Goal: Task Accomplishment & Management: Complete application form

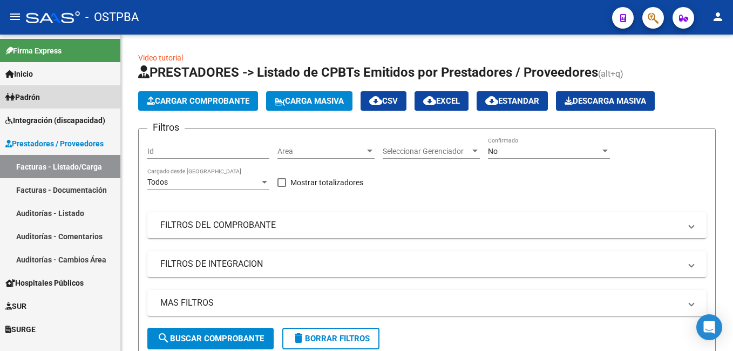
click at [32, 93] on span "Padrón" at bounding box center [22, 97] width 35 height 12
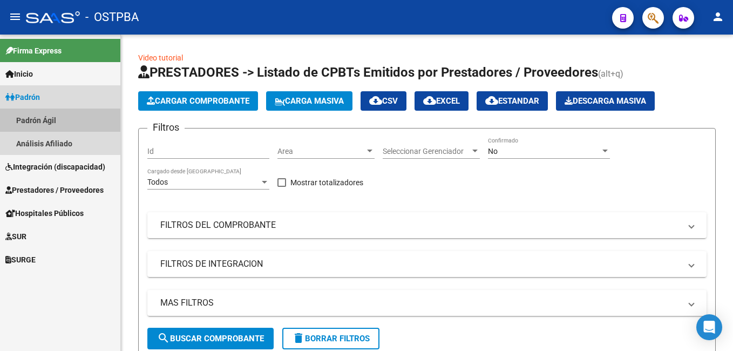
click at [43, 120] on link "Padrón Ágil" at bounding box center [60, 120] width 120 height 23
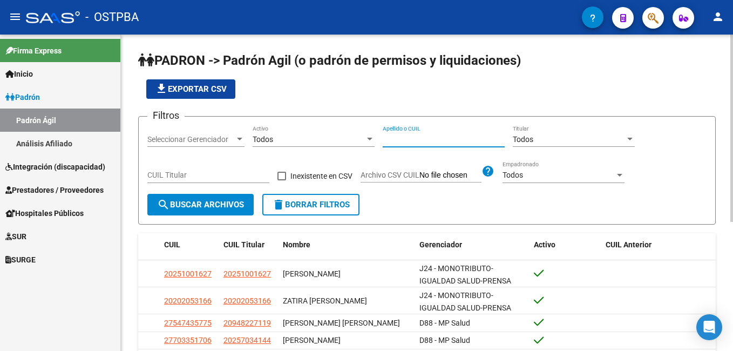
click at [416, 142] on input "Apellido o CUIL" at bounding box center [444, 139] width 122 height 9
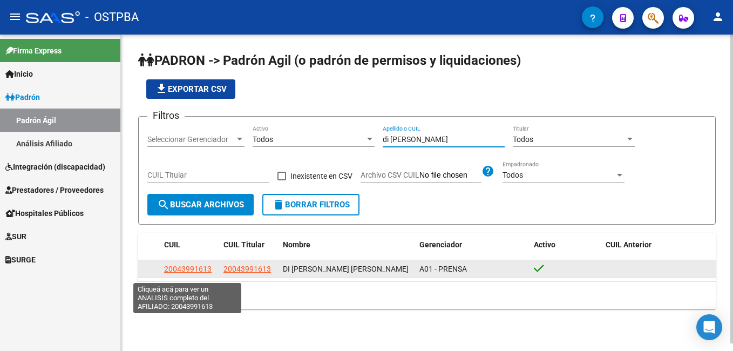
type input "di [PERSON_NAME]"
click at [201, 272] on span "20043991613" at bounding box center [188, 269] width 48 height 9
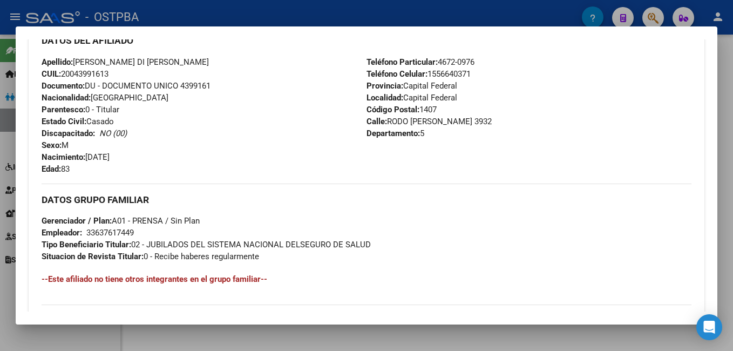
scroll to position [378, 0]
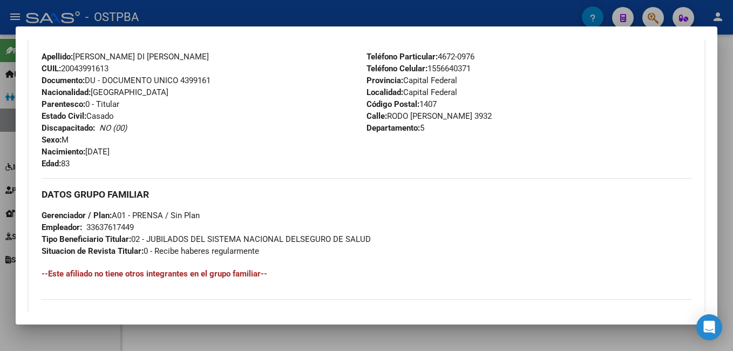
click at [387, 5] on div at bounding box center [366, 175] width 733 height 351
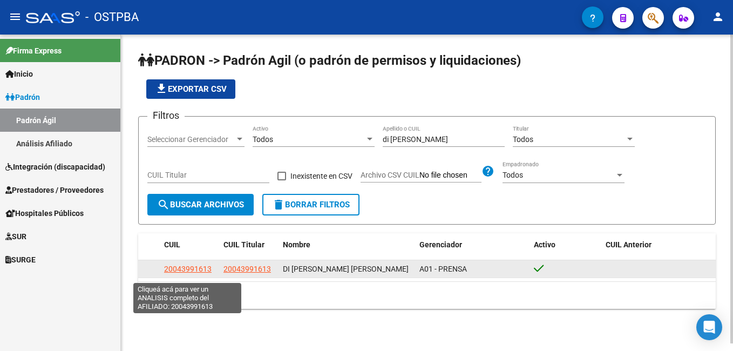
click at [178, 272] on span "20043991613" at bounding box center [188, 269] width 48 height 9
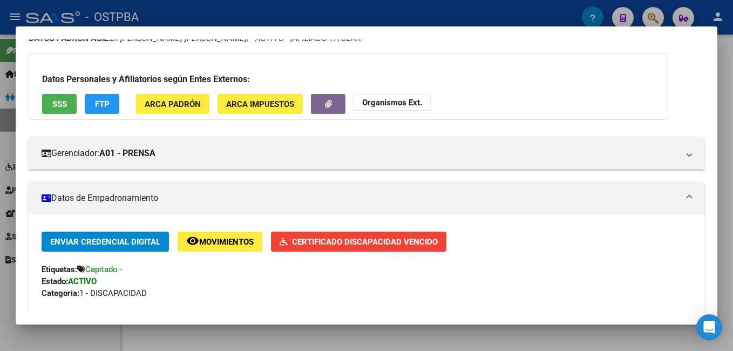
scroll to position [216, 0]
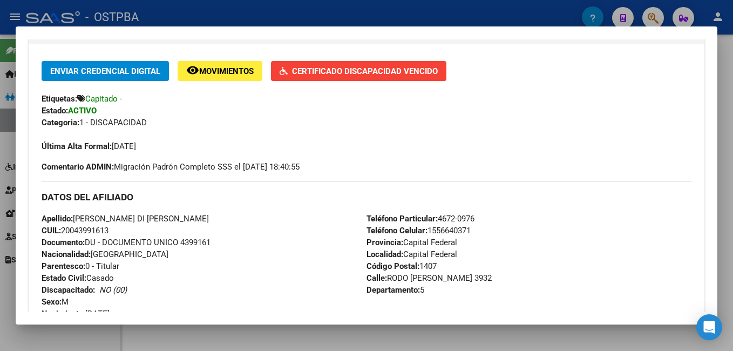
click at [184, 13] on div at bounding box center [366, 175] width 733 height 351
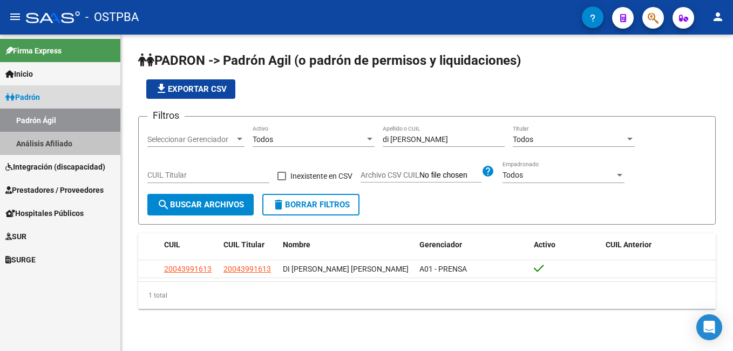
click at [58, 145] on link "Análisis Afiliado" at bounding box center [60, 143] width 120 height 23
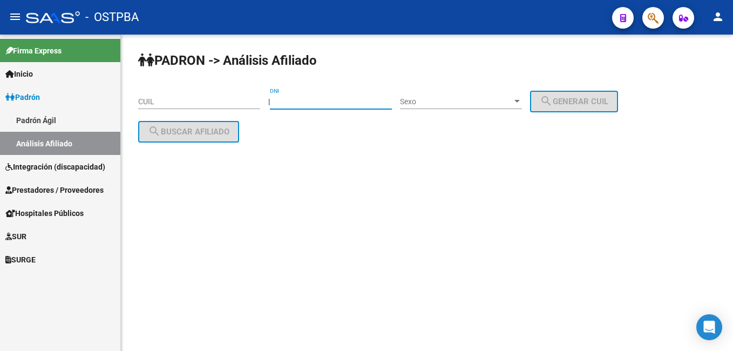
click at [318, 104] on input "DNI" at bounding box center [331, 101] width 122 height 9
type input "70605636"
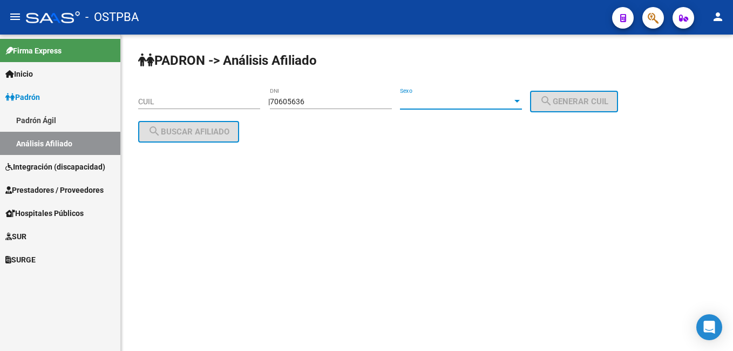
click at [520, 100] on div at bounding box center [517, 101] width 5 height 3
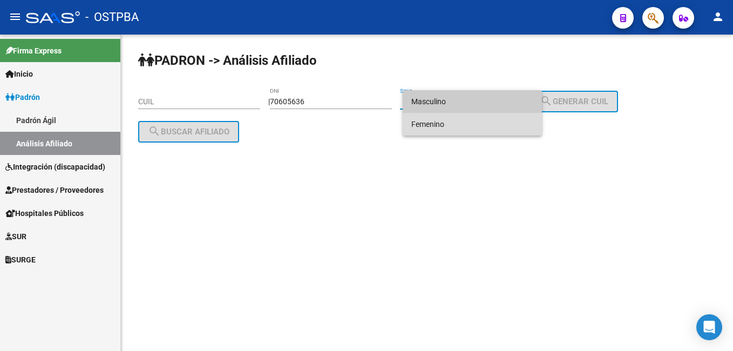
click at [451, 120] on span "Femenino" at bounding box center [473, 124] width 122 height 23
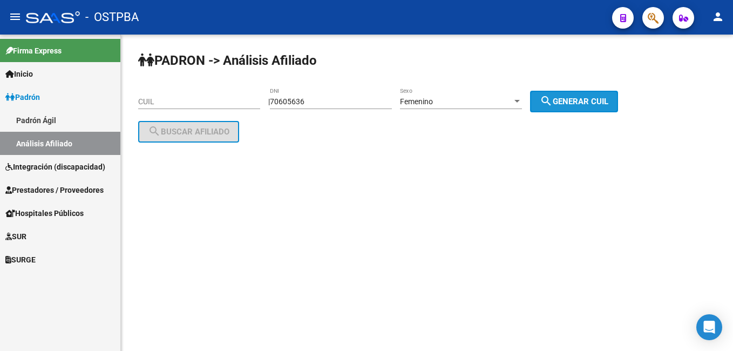
click at [590, 105] on span "search Generar CUIL" at bounding box center [574, 102] width 69 height 10
type input "27-70605636-5"
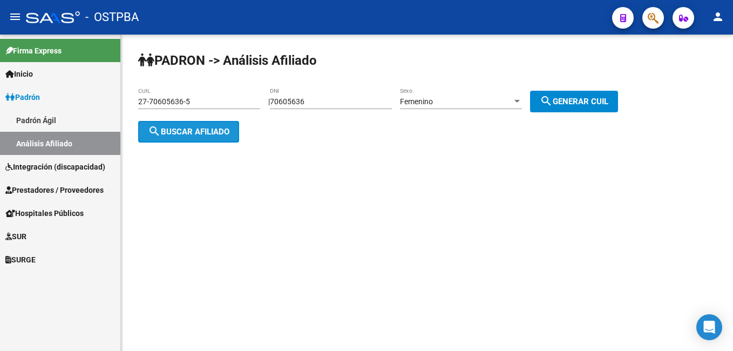
click at [199, 133] on span "search Buscar afiliado" at bounding box center [189, 132] width 82 height 10
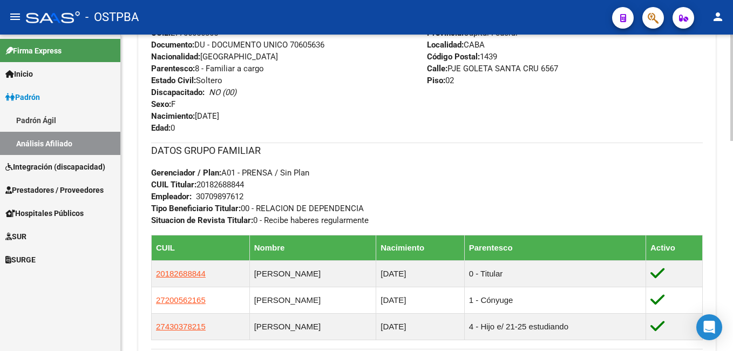
scroll to position [432, 0]
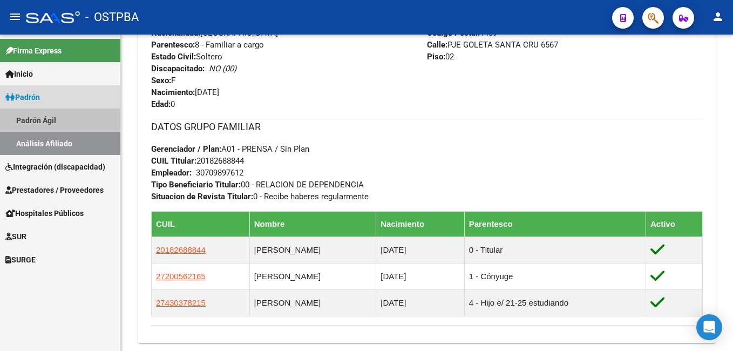
click at [52, 122] on link "Padrón Ágil" at bounding box center [60, 120] width 120 height 23
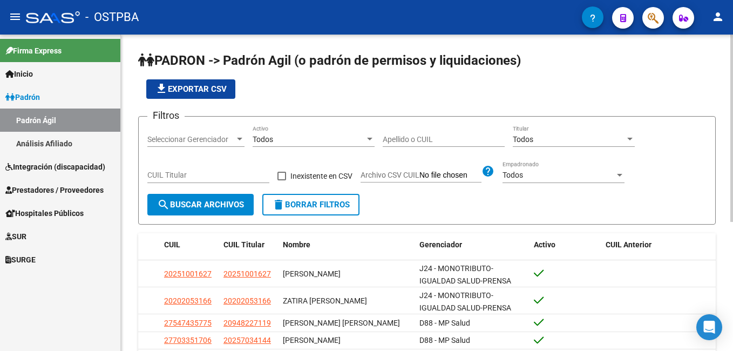
click at [429, 143] on input "Apellido o CUIL" at bounding box center [444, 139] width 122 height 9
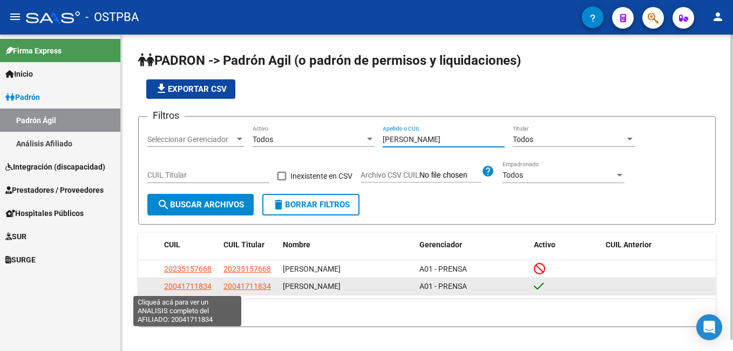
type input "[PERSON_NAME]"
click at [193, 287] on span "20041711834" at bounding box center [188, 286] width 48 height 9
type textarea "20041711834"
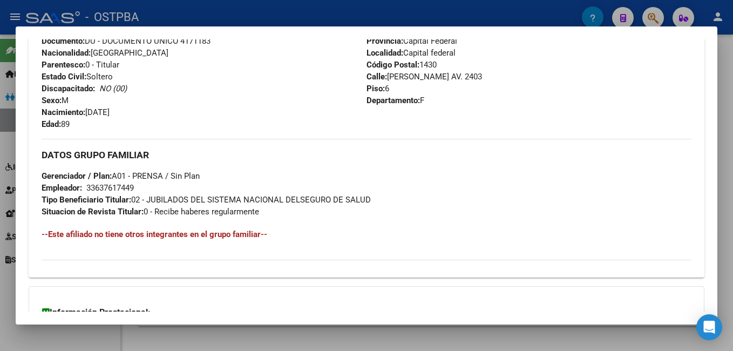
scroll to position [432, 0]
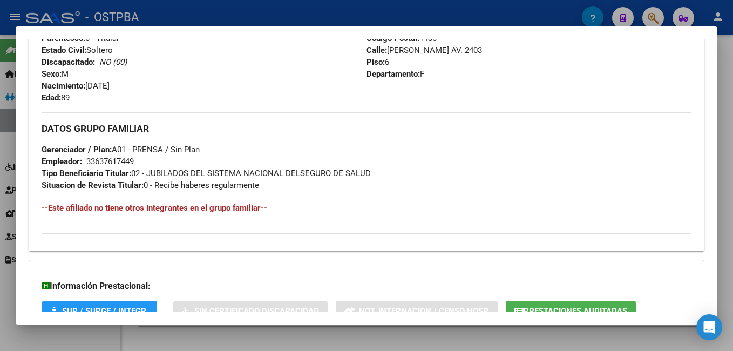
click at [292, 11] on div at bounding box center [366, 175] width 733 height 351
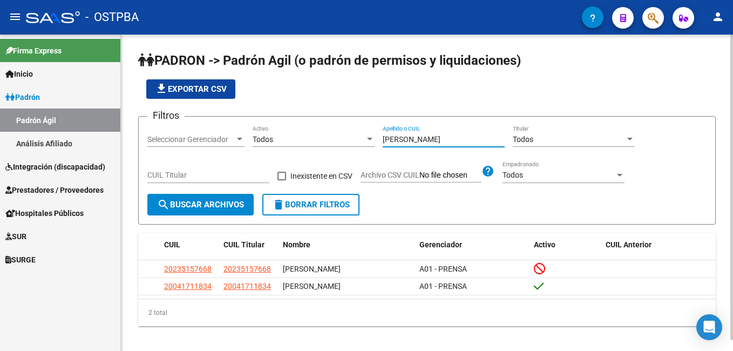
drag, startPoint x: 420, startPoint y: 140, endPoint x: 319, endPoint y: 131, distance: 101.9
click at [343, 140] on div "Filtros Seleccionar Gerenciador Seleccionar Gerenciador Todos Activo [PERSON_NA…" at bounding box center [426, 159] width 559 height 69
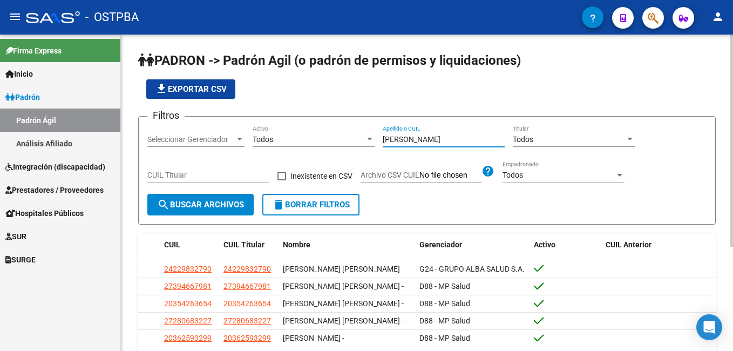
type input "[PERSON_NAME]"
click at [241, 139] on div at bounding box center [239, 139] width 5 height 3
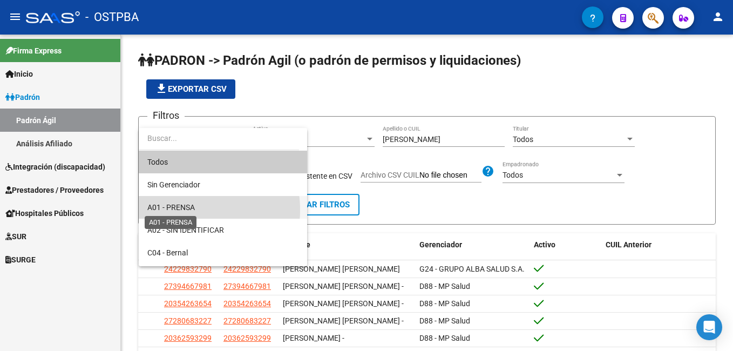
click at [184, 210] on span "A01 - PRENSA" at bounding box center [171, 207] width 48 height 9
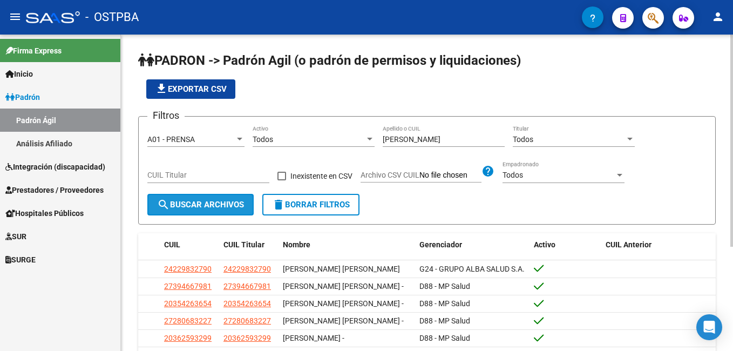
click at [199, 206] on span "search Buscar Archivos" at bounding box center [200, 205] width 87 height 10
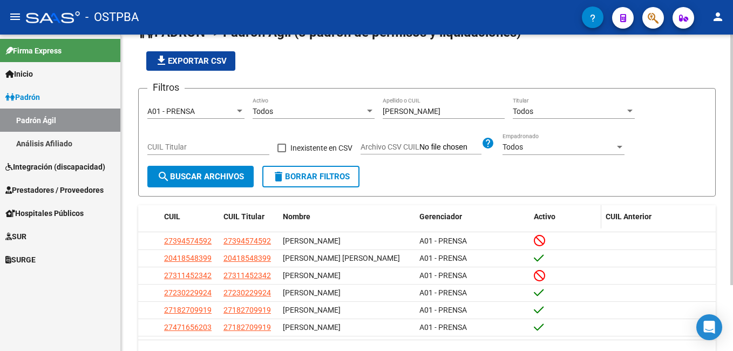
scroll to position [54, 0]
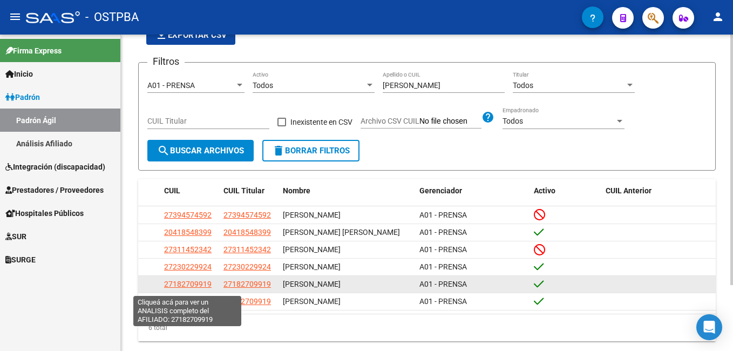
click at [197, 288] on span "27182709919" at bounding box center [188, 284] width 48 height 9
type textarea "27182709919"
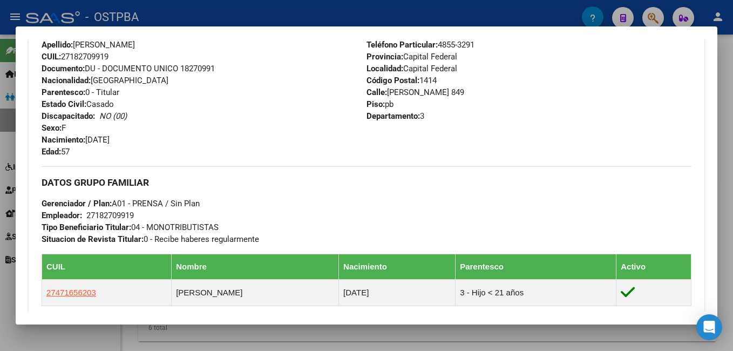
scroll to position [432, 0]
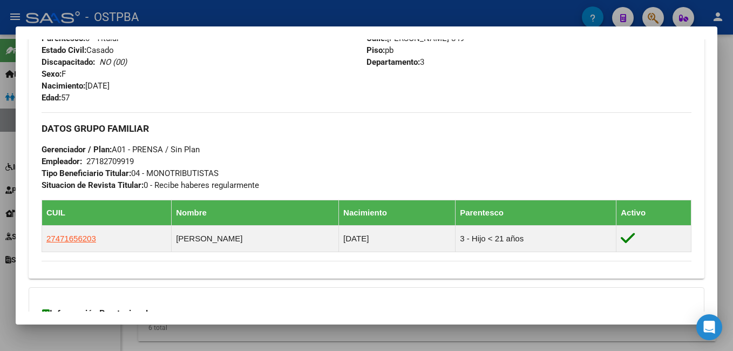
click at [246, 10] on div at bounding box center [366, 175] width 733 height 351
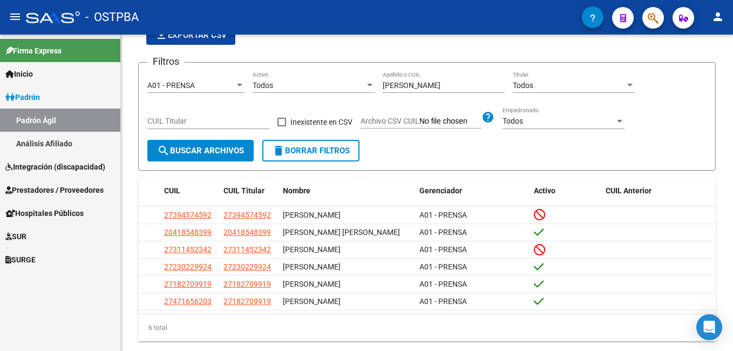
click at [48, 142] on link "Análisis Afiliado" at bounding box center [60, 143] width 120 height 23
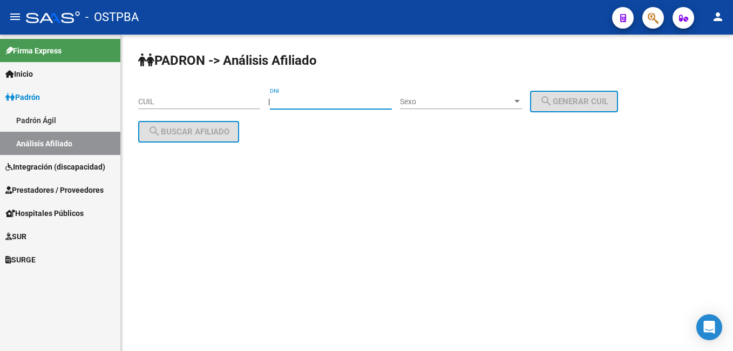
click at [329, 104] on input "DNI" at bounding box center [331, 101] width 122 height 9
type input "5154237"
click at [520, 103] on div at bounding box center [517, 101] width 5 height 3
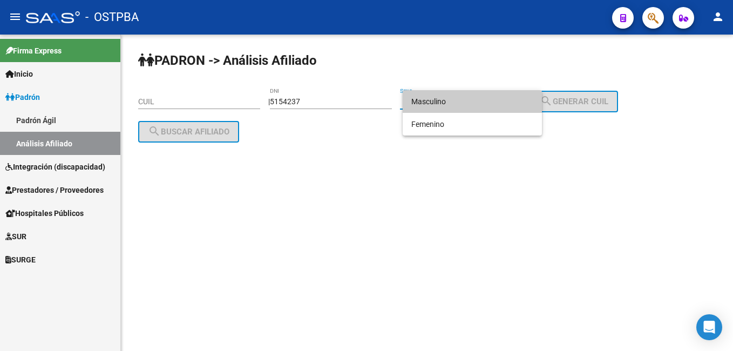
click at [433, 100] on span "Masculino" at bounding box center [473, 101] width 122 height 23
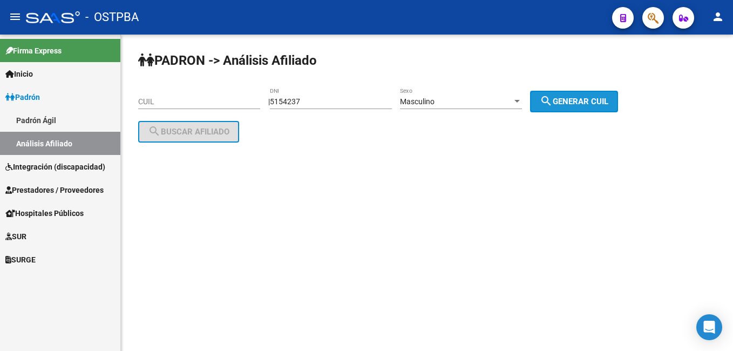
click at [579, 98] on span "search Generar CUIL" at bounding box center [574, 102] width 69 height 10
type input "20-05154237-2"
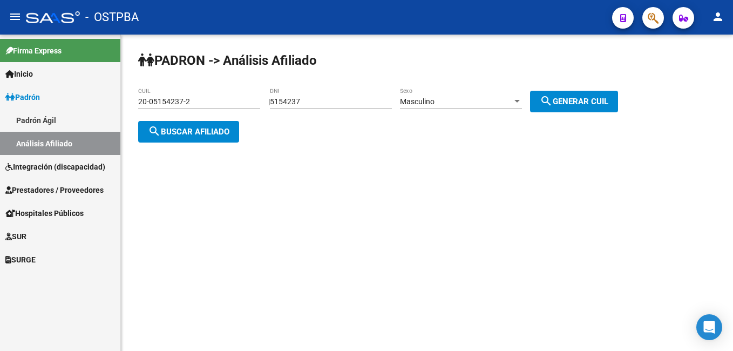
click at [221, 127] on span "search Buscar afiliado" at bounding box center [189, 132] width 82 height 10
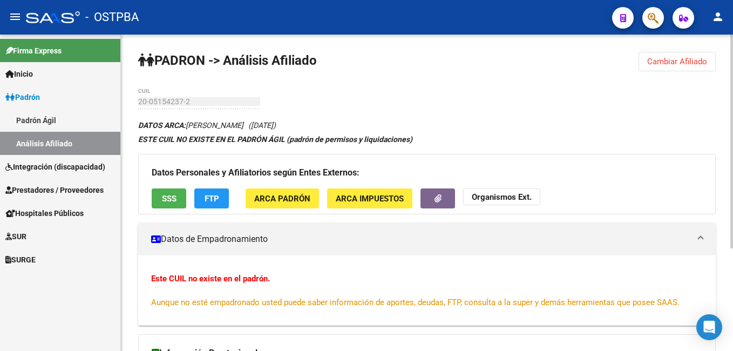
click at [685, 66] on span "Cambiar Afiliado" at bounding box center [678, 62] width 60 height 10
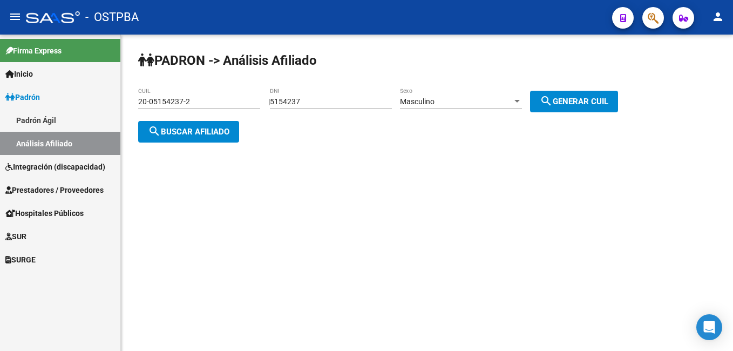
click at [317, 98] on div "5154237 DNI" at bounding box center [331, 98] width 122 height 22
drag, startPoint x: 312, startPoint y: 102, endPoint x: 271, endPoint y: 102, distance: 41.0
click at [271, 102] on div "| 5154237 DNI Masculino Sexo search Generar CUIL" at bounding box center [447, 101] width 358 height 9
type input "12082581"
click at [520, 100] on div at bounding box center [517, 101] width 5 height 3
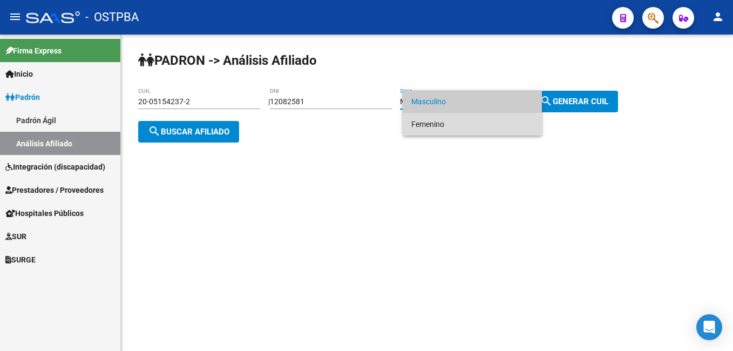
click at [437, 128] on span "Femenino" at bounding box center [473, 124] width 122 height 23
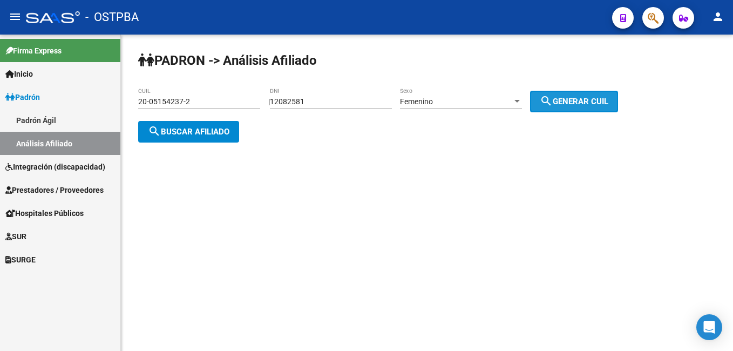
click at [573, 101] on span "search Generar CUIL" at bounding box center [574, 102] width 69 height 10
type input "27-12082581-5"
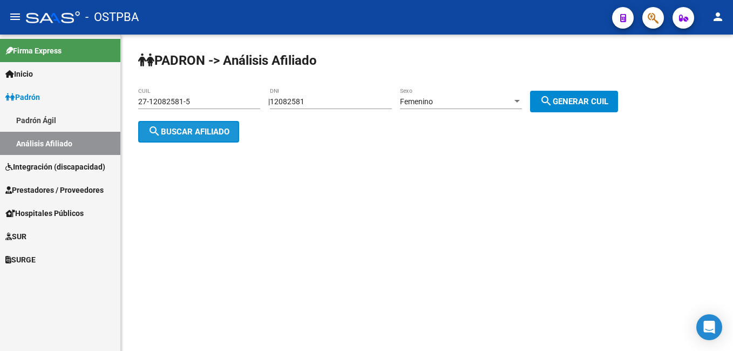
click at [185, 127] on span "search Buscar afiliado" at bounding box center [189, 132] width 82 height 10
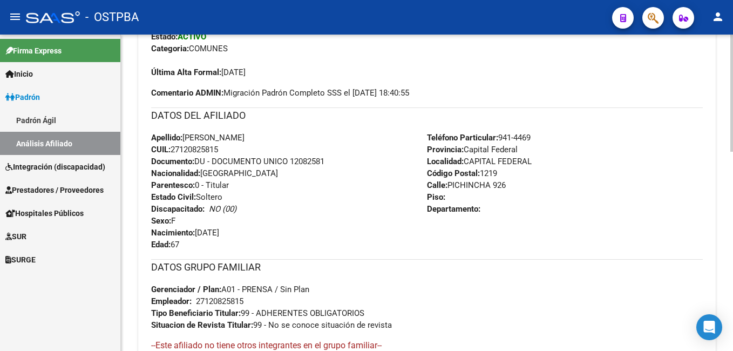
scroll to position [378, 0]
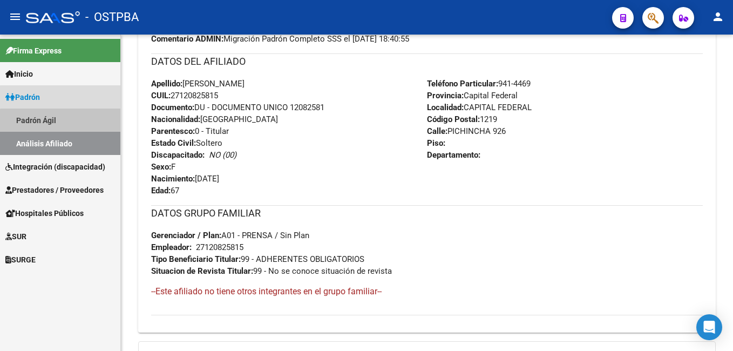
click at [68, 124] on link "Padrón Ágil" at bounding box center [60, 120] width 120 height 23
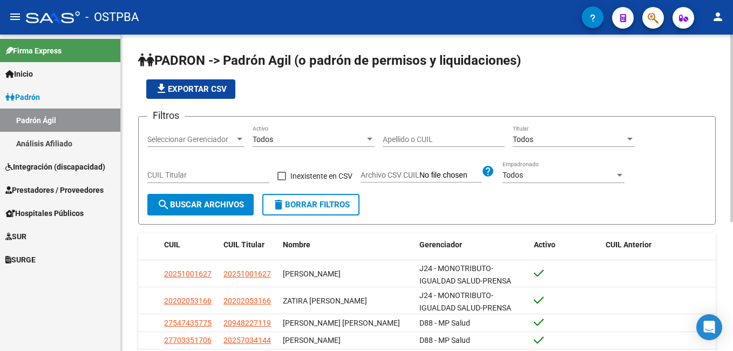
click at [453, 137] on input "Apellido o CUIL" at bounding box center [444, 139] width 122 height 9
type input "roda"
click at [240, 139] on div at bounding box center [239, 139] width 5 height 3
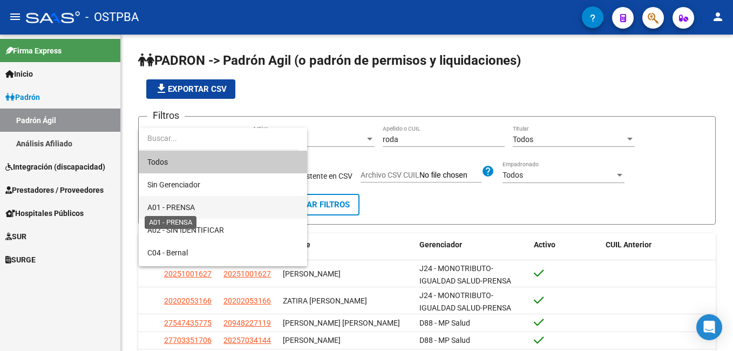
click at [174, 205] on span "A01 - PRENSA" at bounding box center [171, 207] width 48 height 9
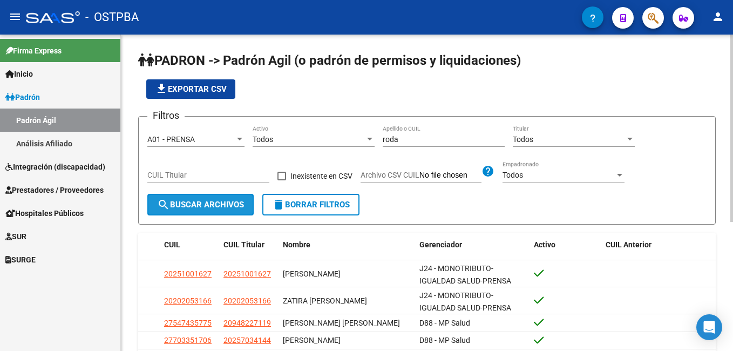
click at [198, 206] on span "search Buscar Archivos" at bounding box center [200, 205] width 87 height 10
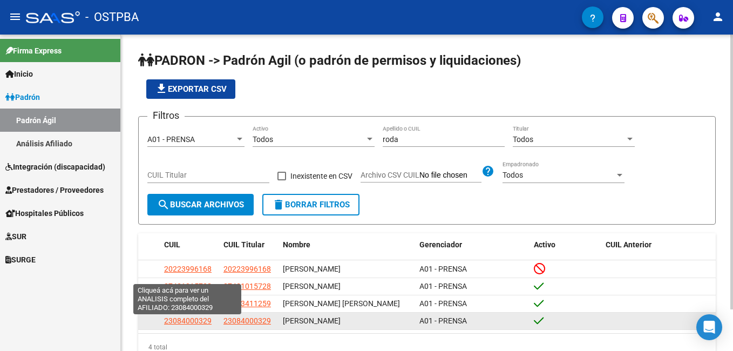
click at [195, 320] on span "23084000329" at bounding box center [188, 320] width 48 height 9
type textarea "23084000329"
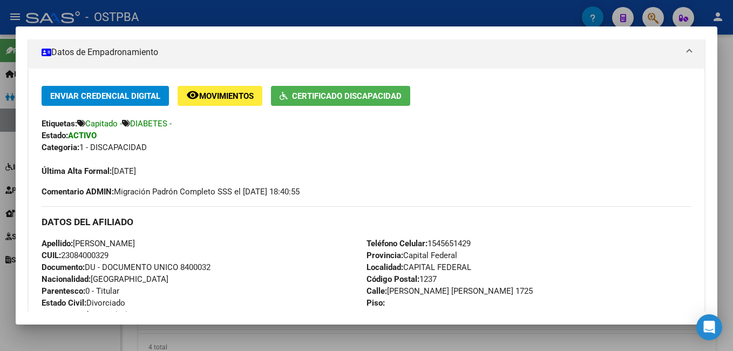
scroll to position [162, 0]
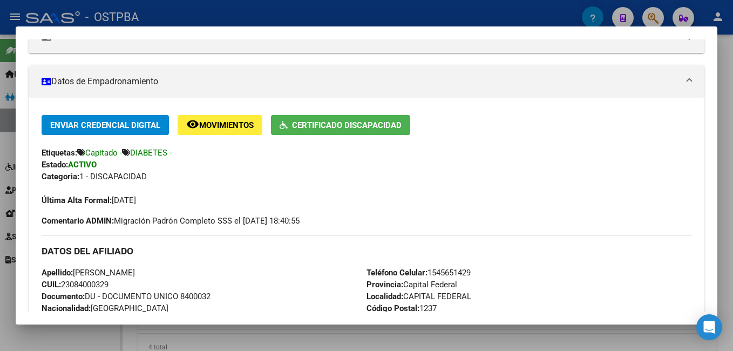
click at [371, 120] on span "Certificado Discapacidad" at bounding box center [347, 125] width 110 height 10
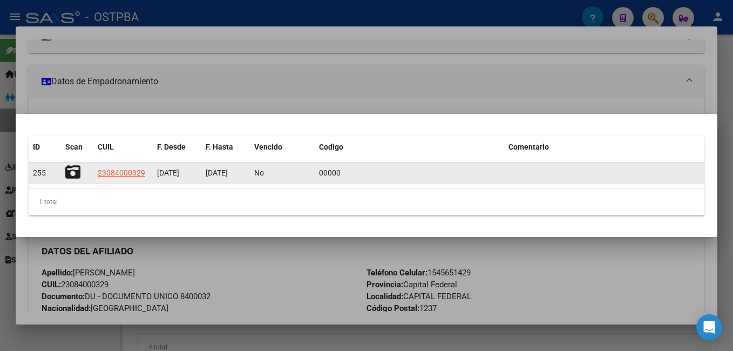
click at [77, 171] on icon at bounding box center [72, 172] width 15 height 15
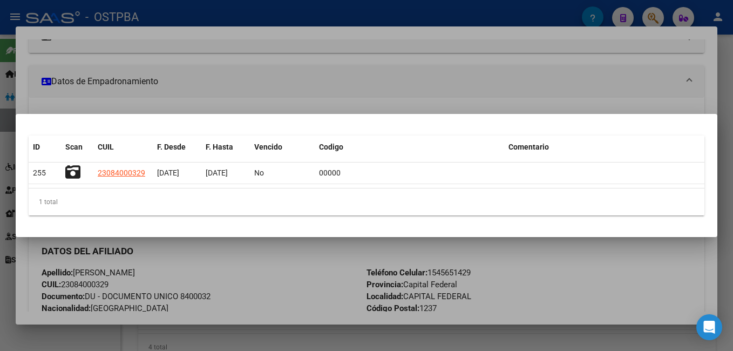
click at [448, 8] on div at bounding box center [366, 175] width 733 height 351
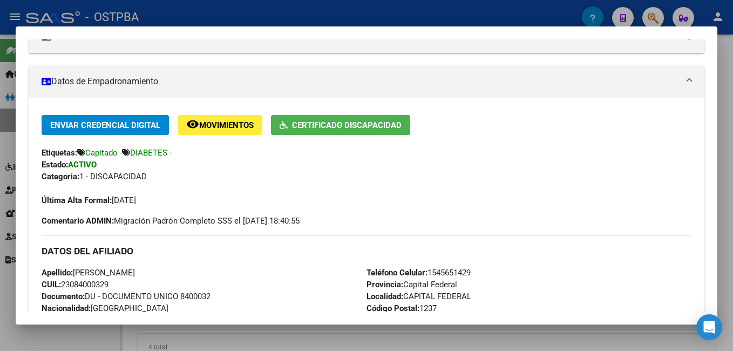
click at [314, 16] on div at bounding box center [366, 175] width 733 height 351
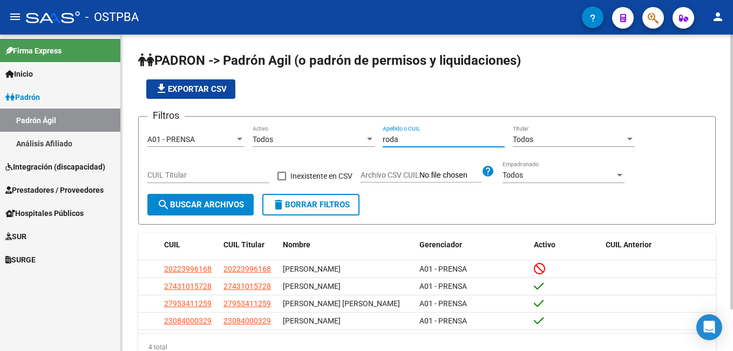
drag, startPoint x: 404, startPoint y: 139, endPoint x: 365, endPoint y: 139, distance: 39.4
click at [365, 139] on div "Filtros A01 - PRENSA Seleccionar Gerenciador Todos Activo [PERSON_NAME] Apellid…" at bounding box center [426, 159] width 559 height 69
type input "[PERSON_NAME]"
click at [198, 205] on span "search Buscar Archivos" at bounding box center [200, 205] width 87 height 10
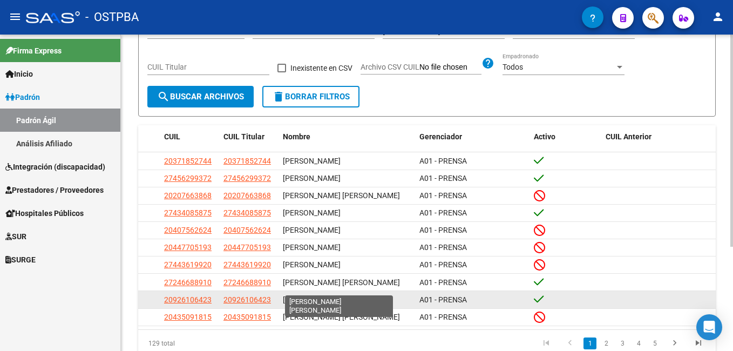
scroll to position [155, 0]
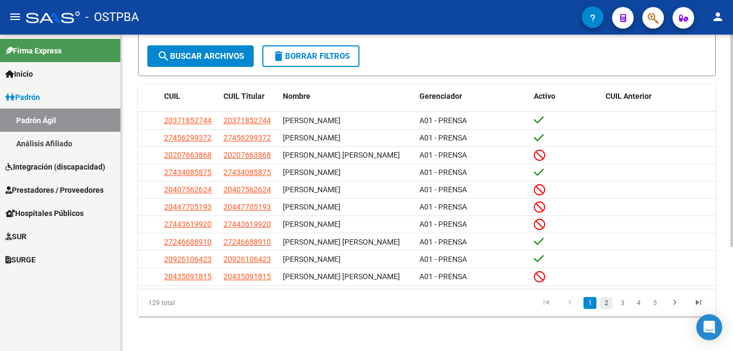
click at [604, 308] on link "2" at bounding box center [606, 303] width 13 height 12
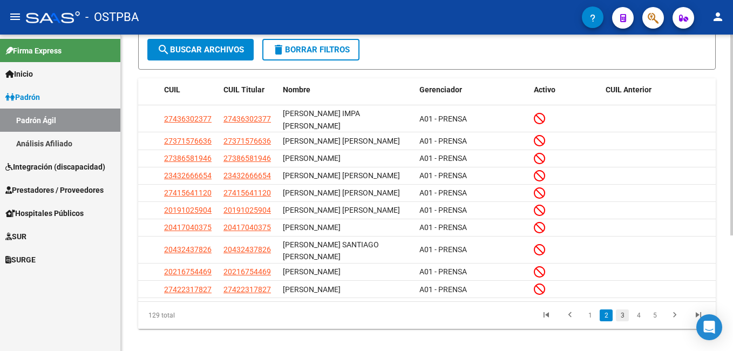
click at [624, 321] on link "3" at bounding box center [622, 315] width 13 height 12
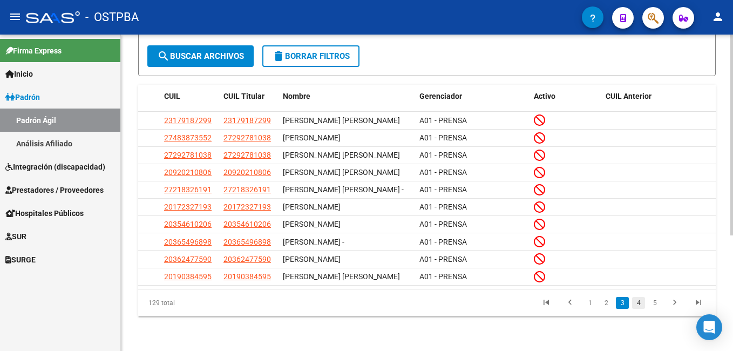
click at [641, 309] on link "4" at bounding box center [638, 303] width 13 height 12
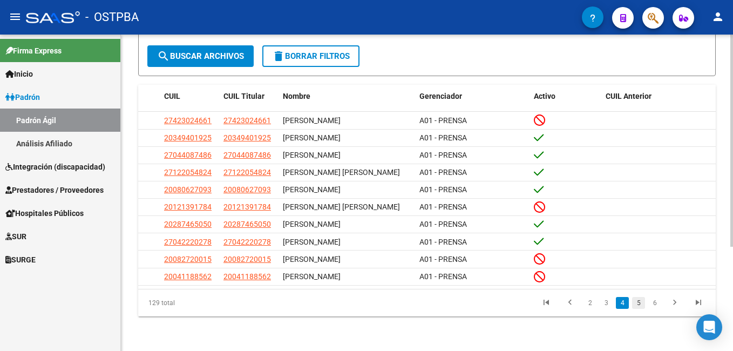
click at [642, 301] on link "5" at bounding box center [638, 303] width 13 height 12
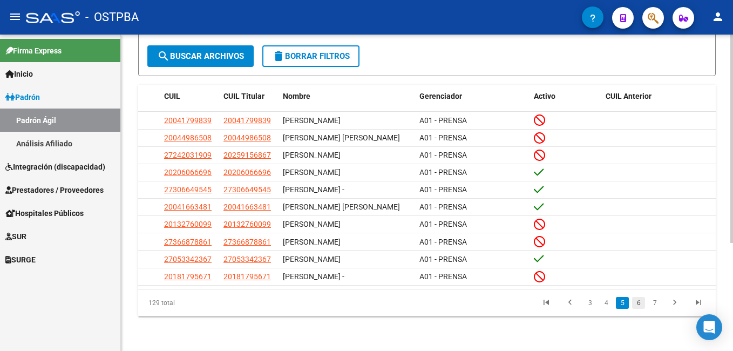
click at [636, 309] on link "6" at bounding box center [638, 303] width 13 height 12
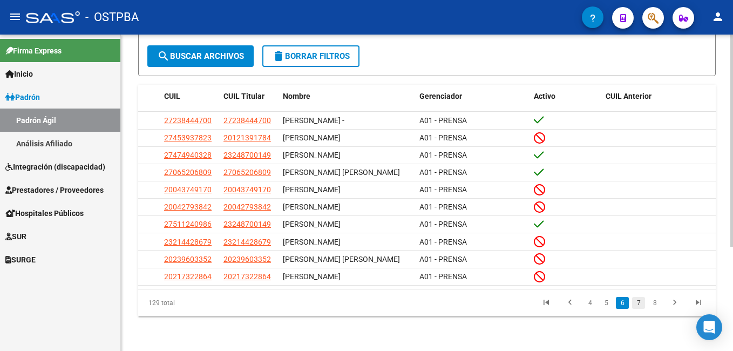
click at [641, 305] on link "7" at bounding box center [638, 303] width 13 height 12
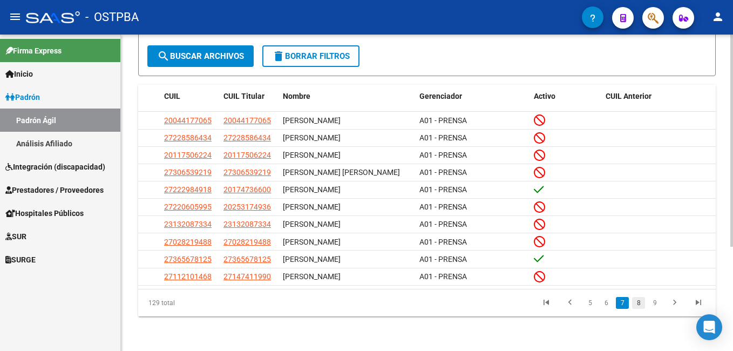
click at [644, 306] on link "8" at bounding box center [638, 303] width 13 height 12
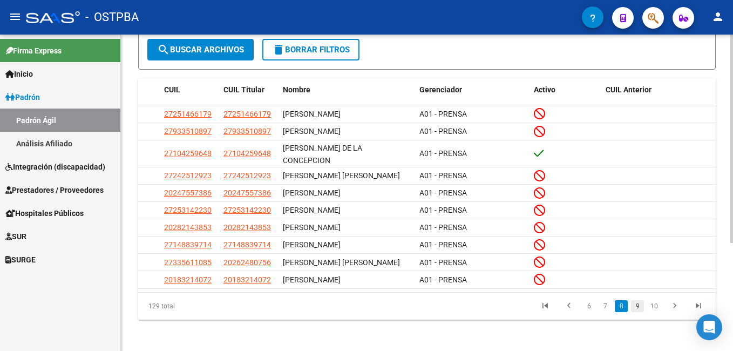
click at [636, 312] on link "9" at bounding box center [637, 306] width 13 height 12
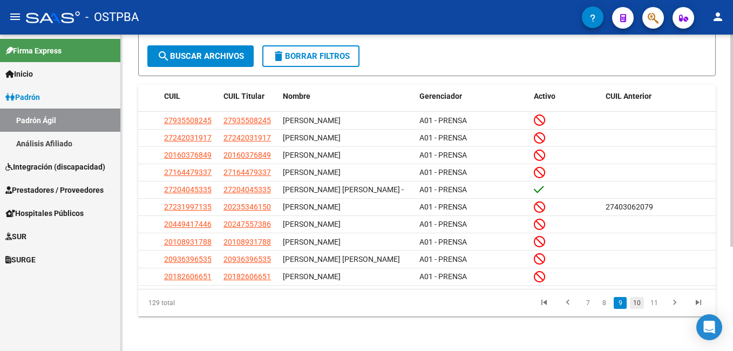
click at [636, 306] on link "10" at bounding box center [637, 303] width 14 height 12
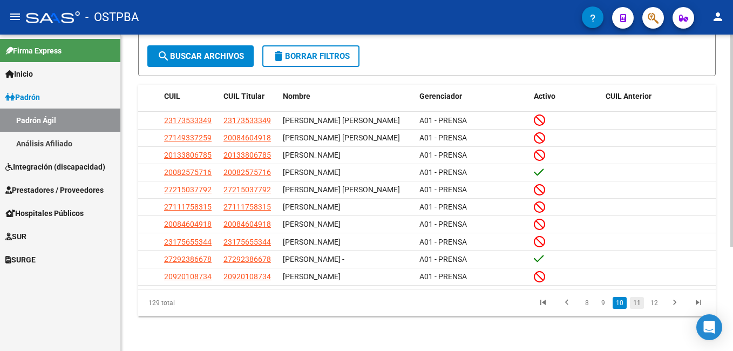
click at [639, 301] on link "11" at bounding box center [637, 303] width 14 height 12
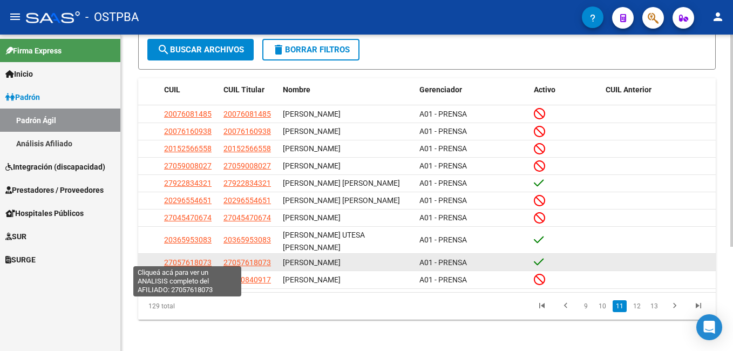
click at [193, 260] on span "27057618073" at bounding box center [188, 262] width 48 height 9
type textarea "27057618073"
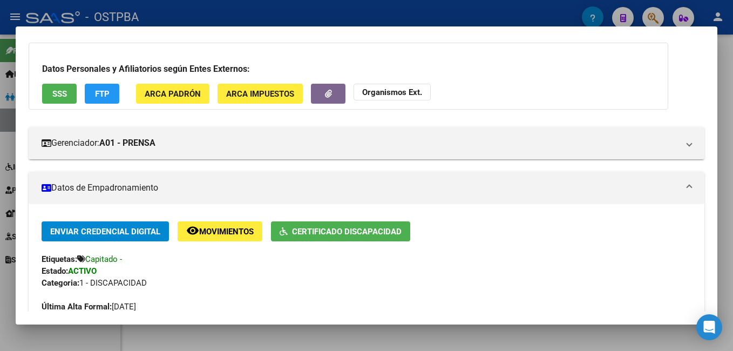
scroll to position [54, 0]
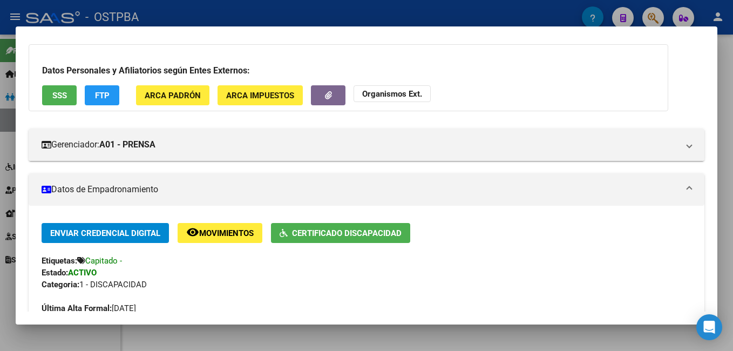
click at [365, 6] on div at bounding box center [366, 175] width 733 height 351
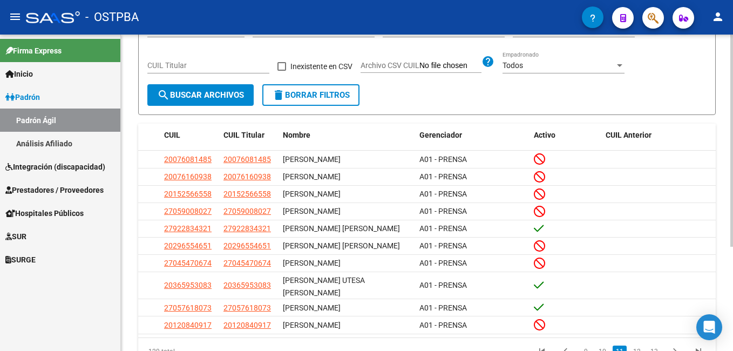
scroll to position [0, 0]
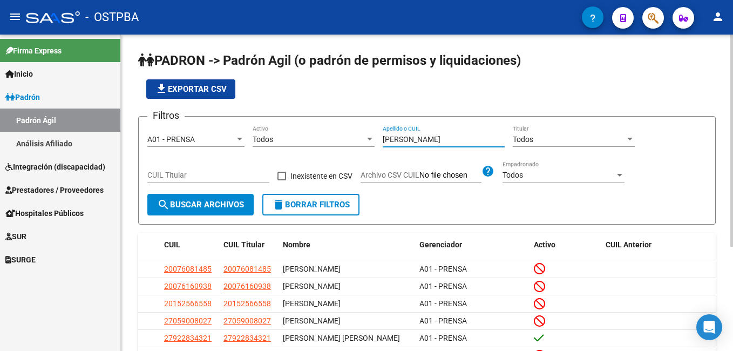
drag, startPoint x: 432, startPoint y: 140, endPoint x: 300, endPoint y: 137, distance: 131.3
click at [359, 143] on div "Filtros A01 - PRENSA Seleccionar Gerenciador Todos Activo [PERSON_NAME] Apellid…" at bounding box center [426, 159] width 559 height 69
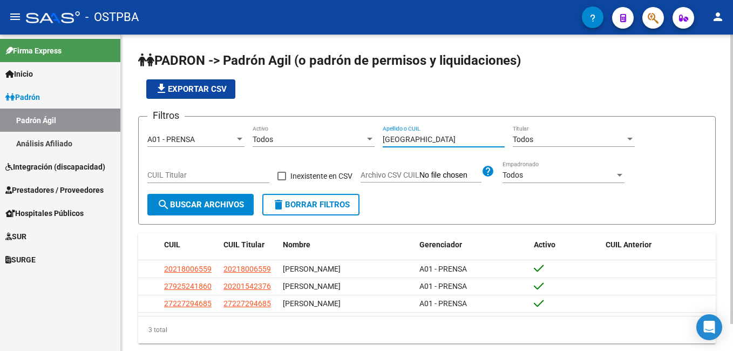
type input "[GEOGRAPHIC_DATA]"
click at [212, 207] on span "search Buscar Archivos" at bounding box center [200, 205] width 87 height 10
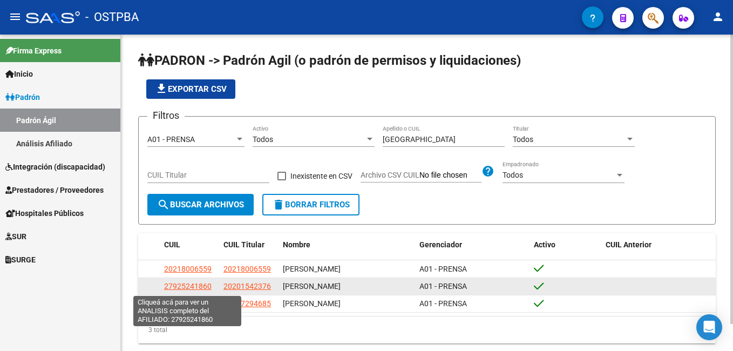
click at [183, 287] on span "27925241860" at bounding box center [188, 286] width 48 height 9
type textarea "27925241860"
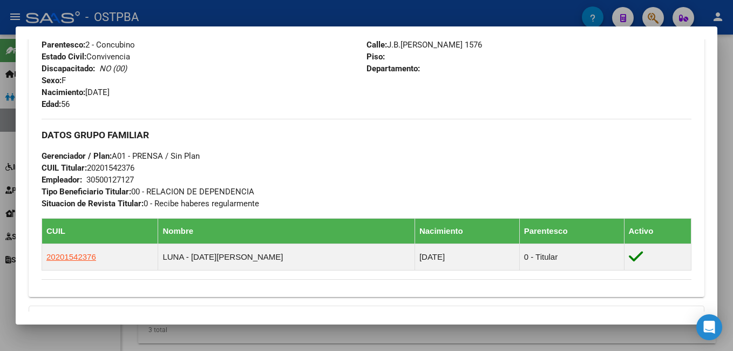
scroll to position [432, 0]
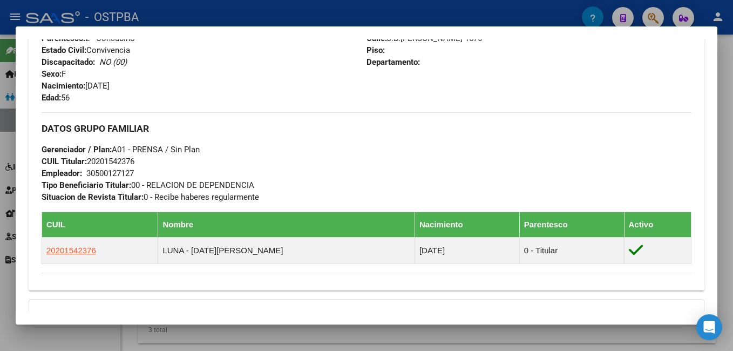
click at [315, 22] on div at bounding box center [366, 175] width 733 height 351
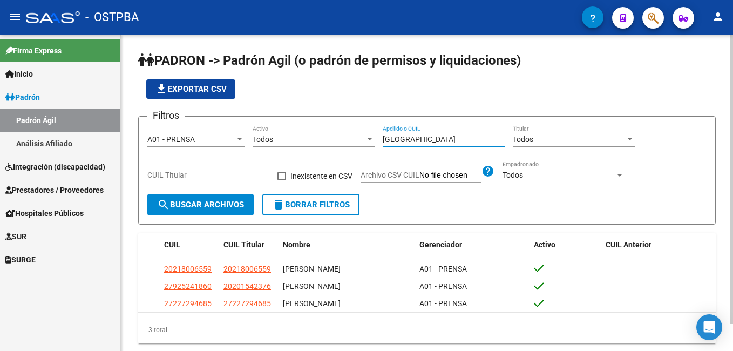
drag, startPoint x: 420, startPoint y: 138, endPoint x: 312, endPoint y: 139, distance: 107.5
click at [312, 139] on div "Filtros A01 - PRENSA Seleccionar Gerenciador Todos Activo [PERSON_NAME] Apellid…" at bounding box center [426, 159] width 559 height 69
type input "[PERSON_NAME]"
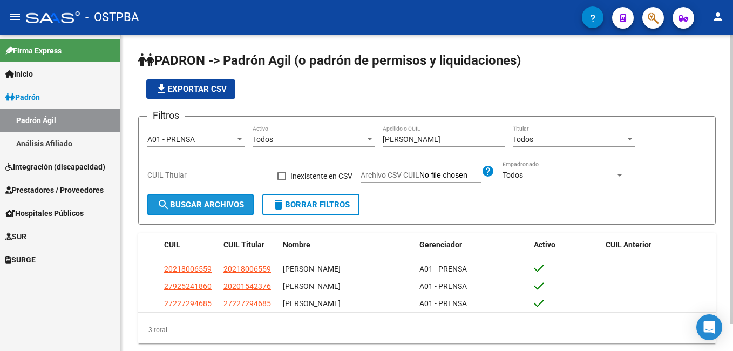
click at [191, 200] on span "search Buscar Archivos" at bounding box center [200, 205] width 87 height 10
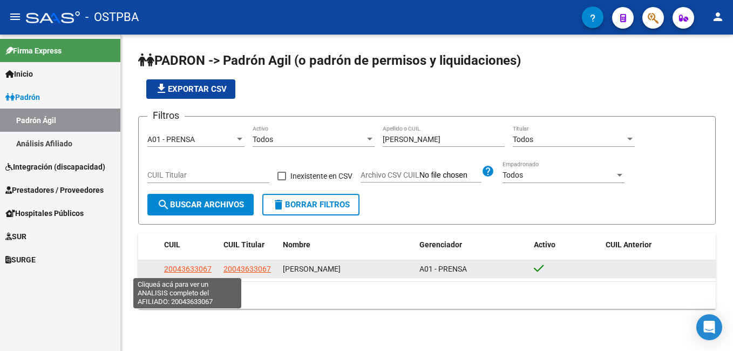
click at [179, 267] on span "20043633067" at bounding box center [188, 269] width 48 height 9
type textarea "20043633067"
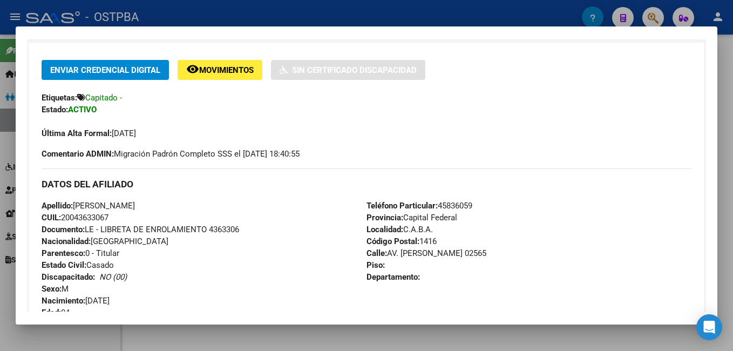
scroll to position [216, 0]
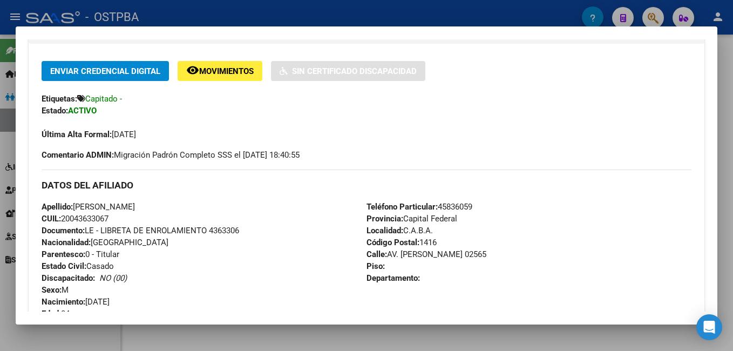
click at [392, 5] on div at bounding box center [366, 175] width 733 height 351
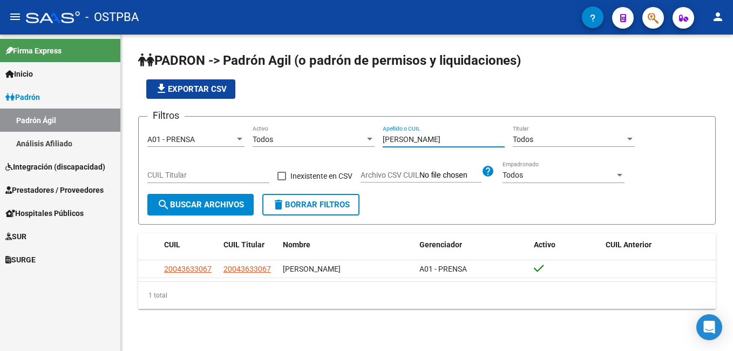
drag, startPoint x: 425, startPoint y: 135, endPoint x: 354, endPoint y: 138, distance: 71.3
click at [356, 139] on div "Filtros A01 - PRENSA Seleccionar Gerenciador Todos Activo [PERSON_NAME] Apellid…" at bounding box center [426, 159] width 559 height 69
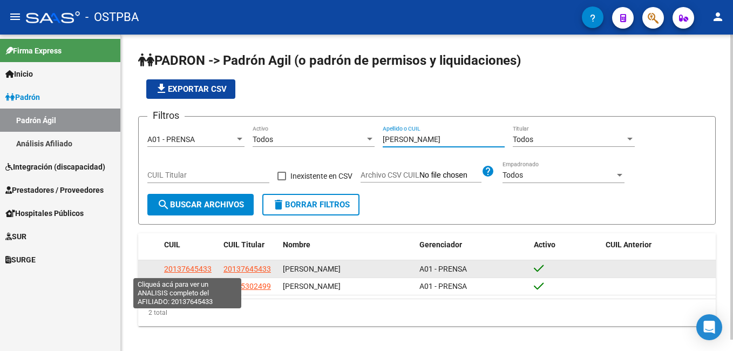
type input "[PERSON_NAME]"
click at [178, 266] on span "20137645433" at bounding box center [188, 269] width 48 height 9
type textarea "20137645433"
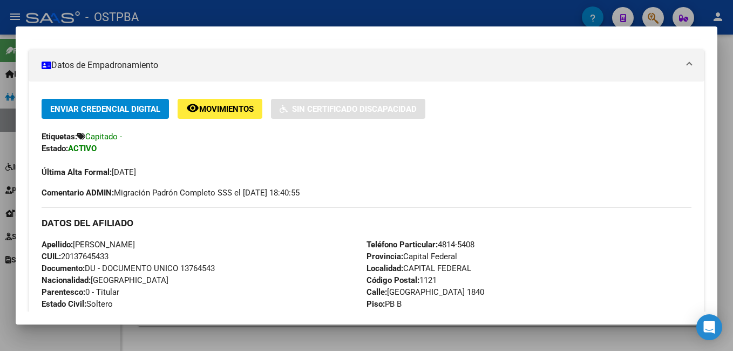
scroll to position [162, 0]
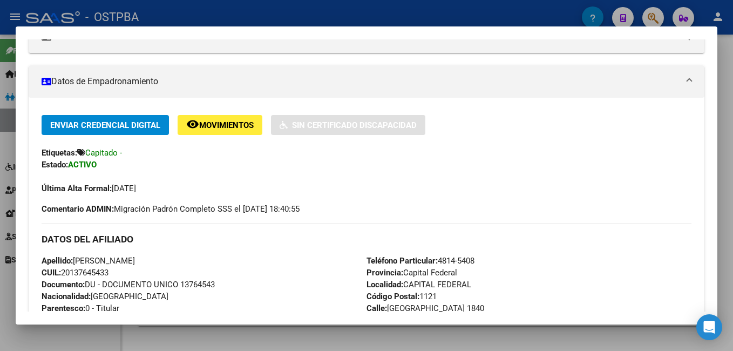
click at [293, 9] on div at bounding box center [366, 175] width 733 height 351
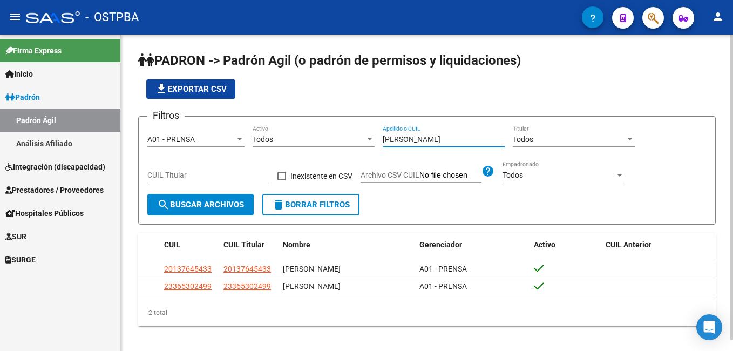
drag, startPoint x: 429, startPoint y: 140, endPoint x: 368, endPoint y: 141, distance: 61.0
click at [368, 141] on div "Filtros A01 - PRENSA Seleccionar Gerenciador Todos Activo [PERSON_NAME] Apellid…" at bounding box center [426, 159] width 559 height 69
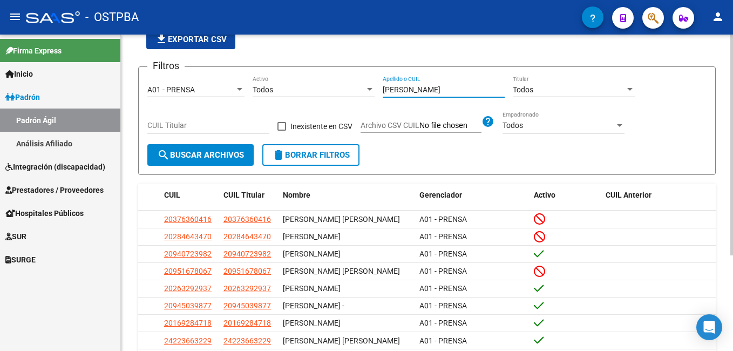
scroll to position [0, 0]
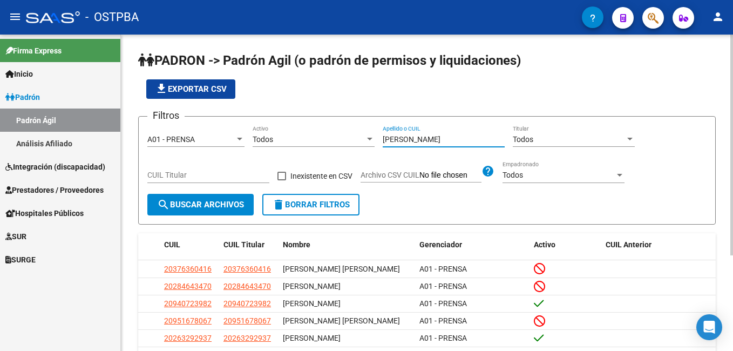
drag, startPoint x: 408, startPoint y: 139, endPoint x: 352, endPoint y: 136, distance: 55.7
click at [352, 137] on div "Filtros A01 - PRENSA Seleccionar Gerenciador Todos Activo [PERSON_NAME] Apellid…" at bounding box center [426, 159] width 559 height 69
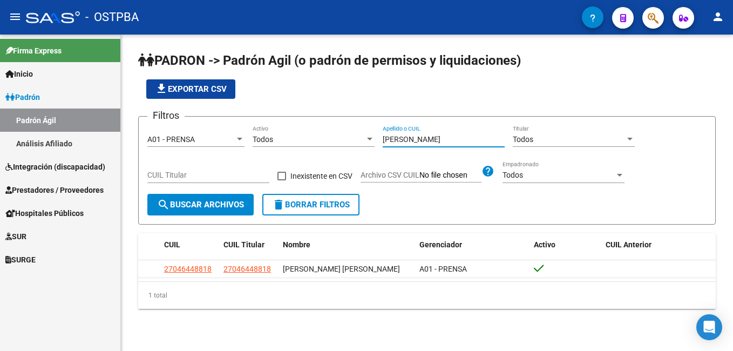
drag, startPoint x: 422, startPoint y: 139, endPoint x: 360, endPoint y: 139, distance: 62.1
click at [360, 144] on div "Filtros A01 - PRENSA Seleccionar Gerenciador Todos Activo [PERSON_NAME] Apellid…" at bounding box center [426, 159] width 559 height 69
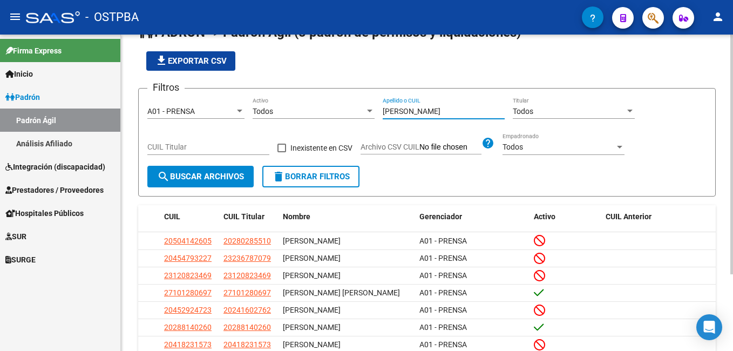
scroll to position [54, 0]
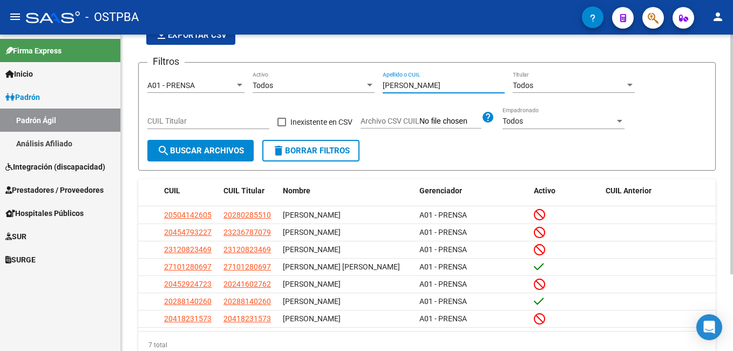
drag, startPoint x: 416, startPoint y: 86, endPoint x: 360, endPoint y: 83, distance: 56.2
click at [360, 83] on div "Filtros A01 - PRENSA Seleccionar Gerenciador Todos Activo [PERSON_NAME] Apellid…" at bounding box center [426, 105] width 559 height 69
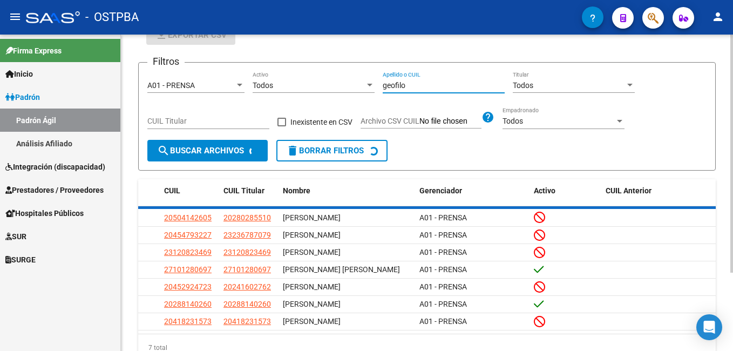
scroll to position [0, 0]
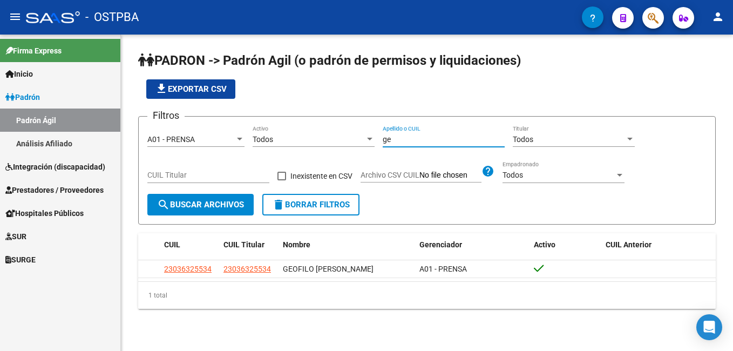
type input "g"
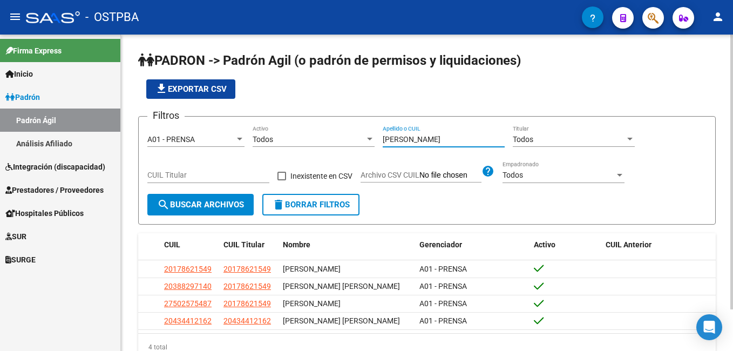
drag, startPoint x: 412, startPoint y: 138, endPoint x: 363, endPoint y: 137, distance: 48.6
click at [363, 137] on div "Filtros A01 - PRENSA Seleccionar Gerenciador Todos Activo [PERSON_NAME] Apellid…" at bounding box center [426, 159] width 559 height 69
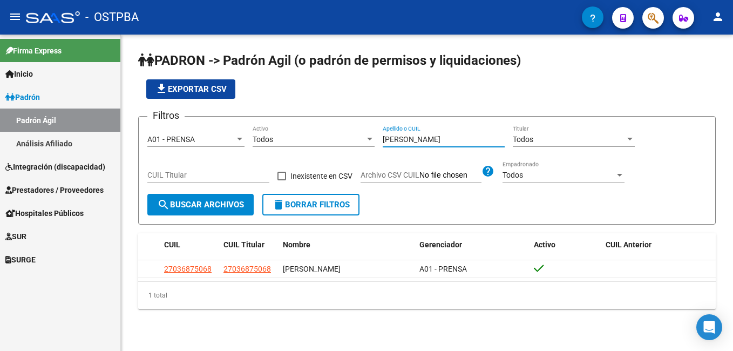
type input "[PERSON_NAME]"
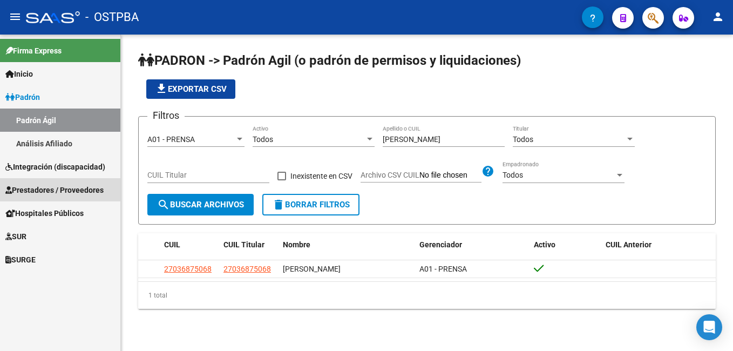
click at [39, 188] on span "Prestadores / Proveedores" at bounding box center [54, 190] width 98 height 12
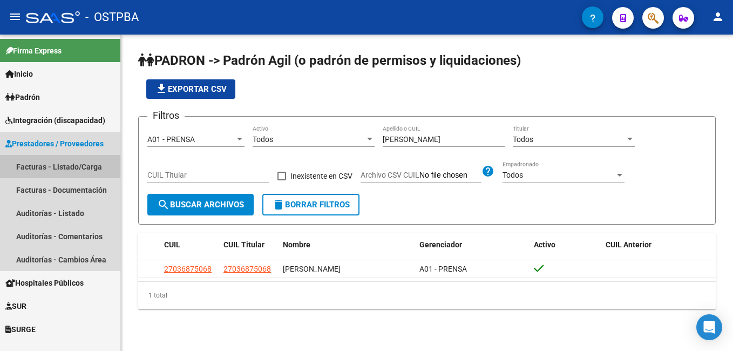
click at [29, 165] on link "Facturas - Listado/Carga" at bounding box center [60, 166] width 120 height 23
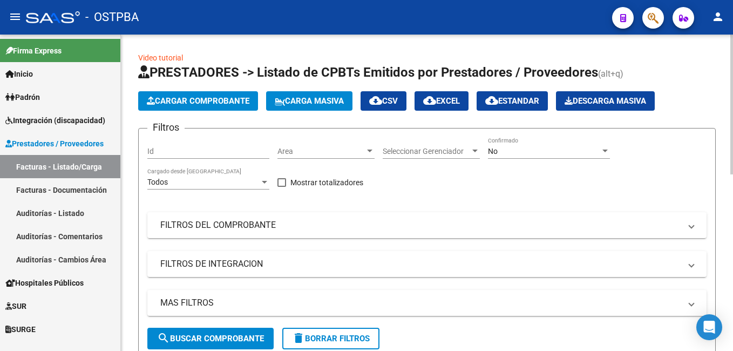
click at [185, 99] on span "Cargar Comprobante" at bounding box center [198, 101] width 103 height 10
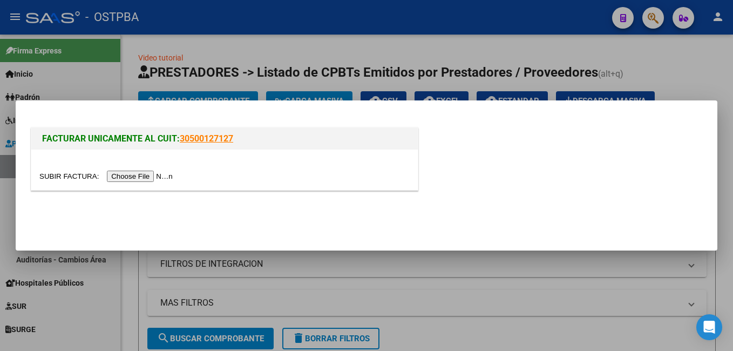
click at [129, 173] on input "file" at bounding box center [107, 176] width 137 height 11
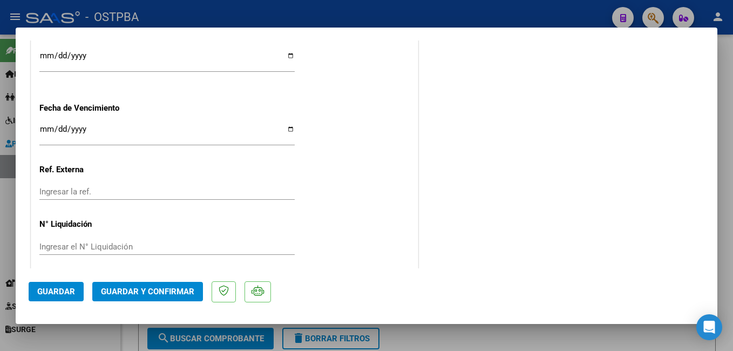
scroll to position [751, 0]
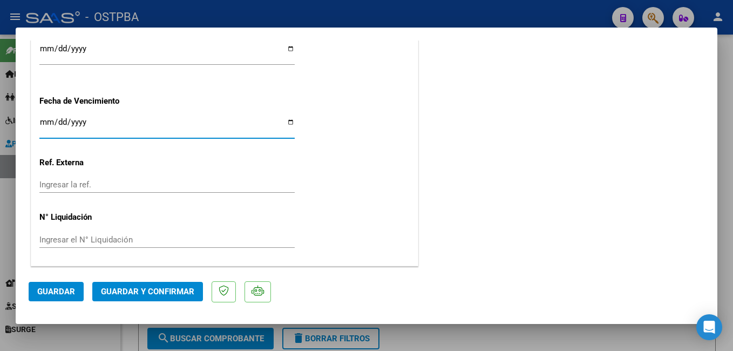
click at [286, 122] on input "Ingresar la fecha" at bounding box center [166, 126] width 255 height 17
type input "[DATE]"
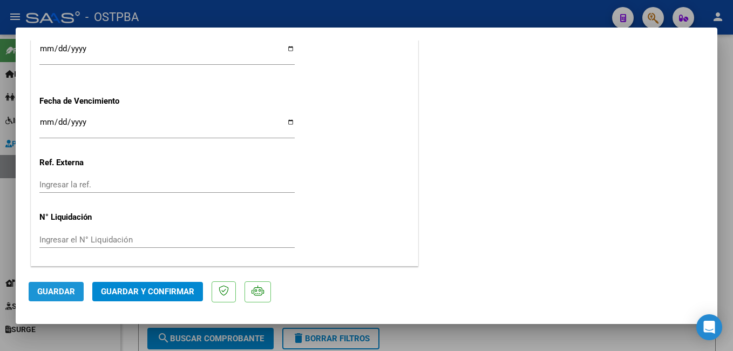
click at [66, 289] on span "Guardar" at bounding box center [56, 292] width 38 height 10
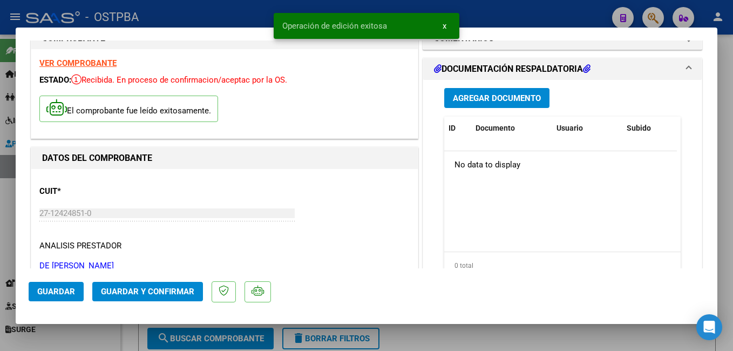
scroll to position [0, 0]
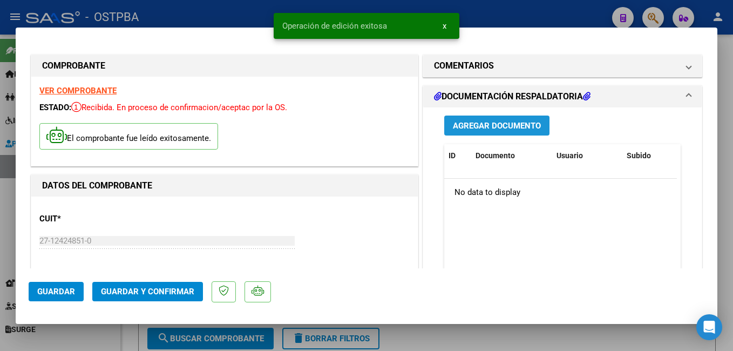
click at [495, 123] on span "Agregar Documento" at bounding box center [497, 126] width 88 height 10
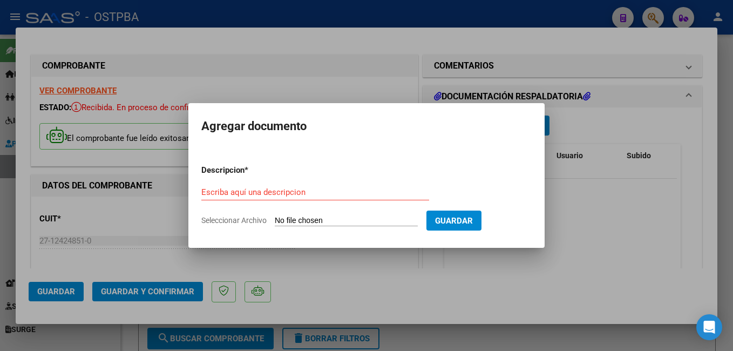
click at [261, 222] on span "Seleccionar Archivo" at bounding box center [233, 220] width 65 height 9
click at [275, 222] on input "Seleccionar Archivo" at bounding box center [346, 221] width 143 height 10
type input "C:\fakepath\PLANILLA PRENSA AGOSTO-25.pdf"
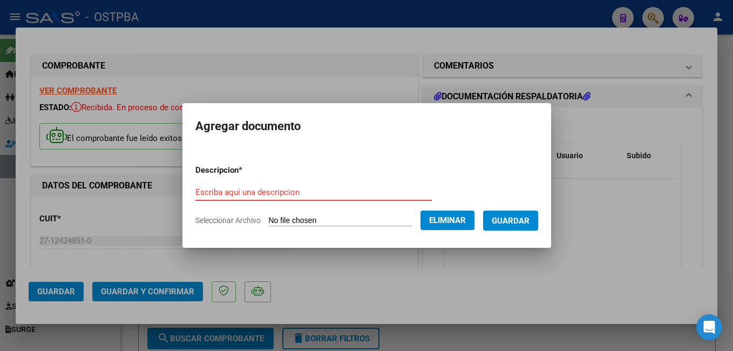
click at [300, 195] on input "Escriba aquí una descripcion" at bounding box center [313, 192] width 237 height 10
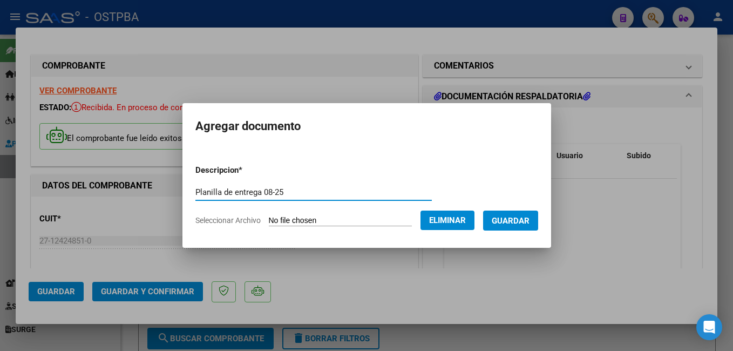
type input "Planilla de entrega 08-25"
click at [523, 214] on button "Guardar" at bounding box center [510, 221] width 55 height 20
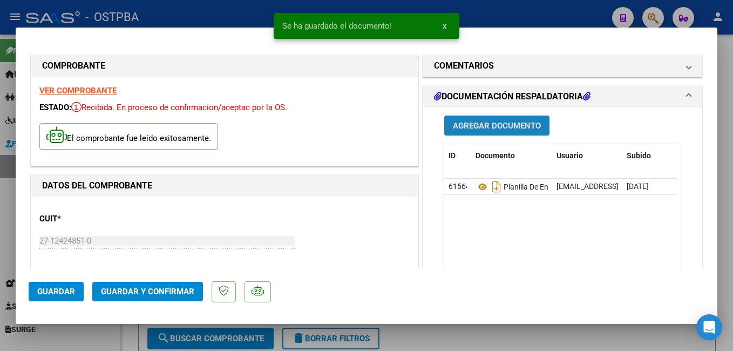
click at [496, 123] on span "Agregar Documento" at bounding box center [497, 126] width 88 height 10
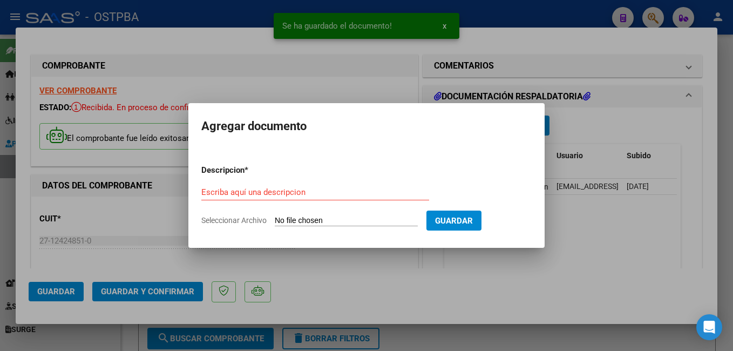
click at [243, 219] on span "Seleccionar Archivo" at bounding box center [233, 220] width 65 height 9
click at [275, 219] on input "Seleccionar Archivo" at bounding box center [346, 221] width 143 height 10
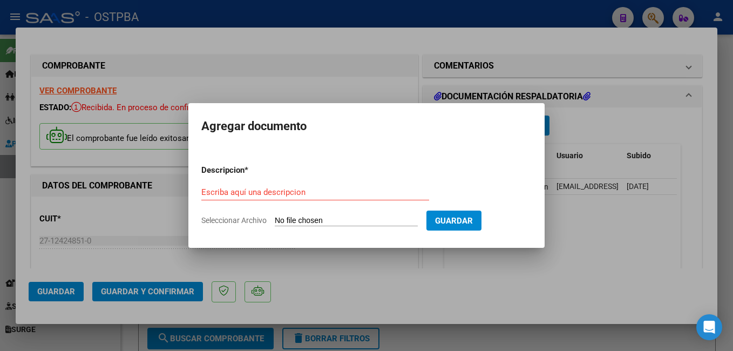
type input "C:\fakepath\Baez_20250902_0001.pdf"
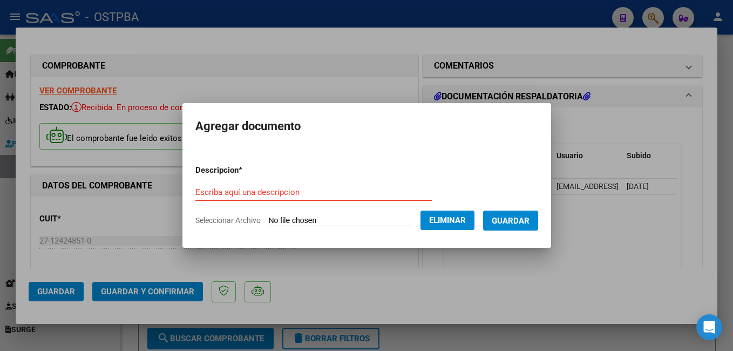
click at [332, 193] on input "Escriba aquí una descripcion" at bounding box center [313, 192] width 237 height 10
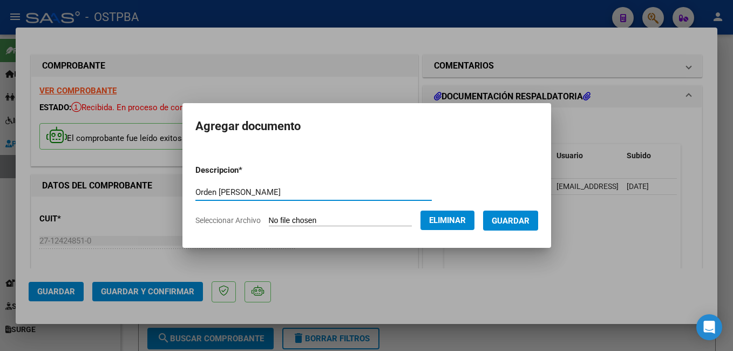
type input "Orden [PERSON_NAME]"
click at [530, 219] on span "Guardar" at bounding box center [511, 221] width 38 height 10
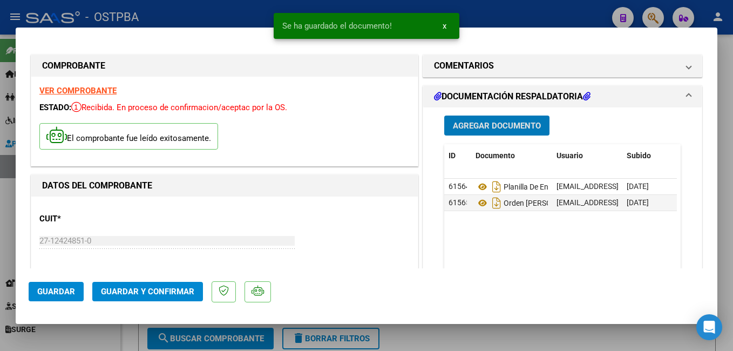
click at [511, 127] on span "Agregar Documento" at bounding box center [497, 126] width 88 height 10
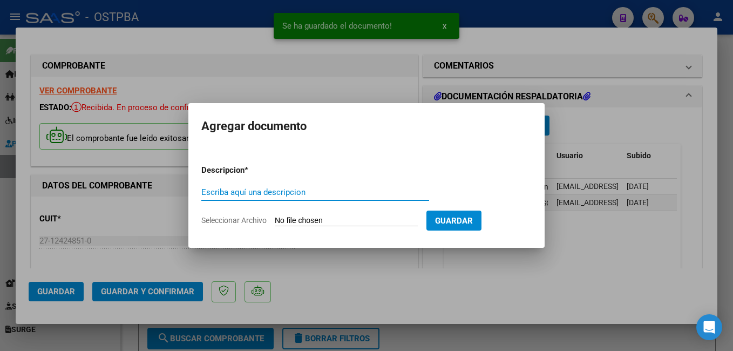
click at [246, 219] on span "Seleccionar Archivo" at bounding box center [233, 220] width 65 height 9
click at [275, 219] on input "Seleccionar Archivo" at bounding box center [346, 221] width 143 height 10
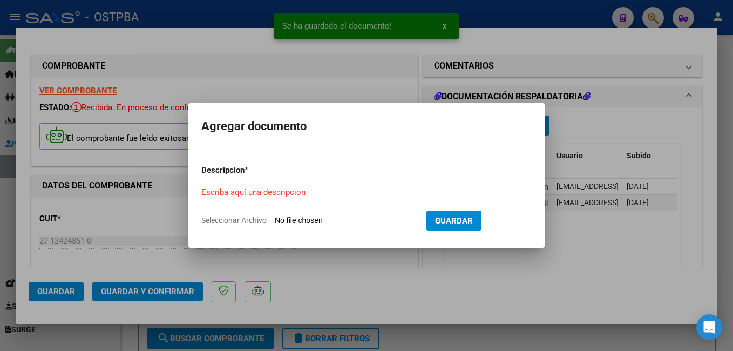
type input "C:\fakepath\Erdozain_20250902_0001.pdf"
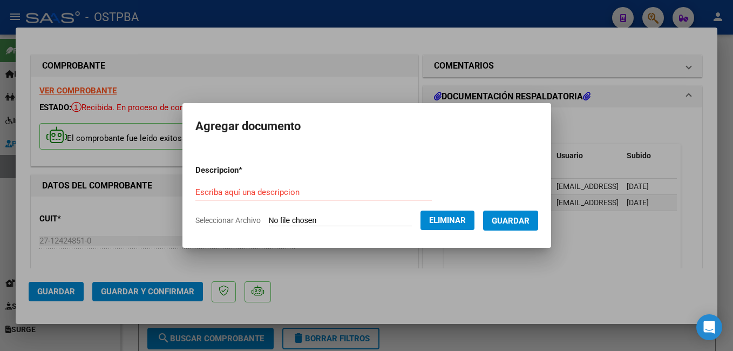
click at [293, 188] on input "Escriba aquí una descripcion" at bounding box center [313, 192] width 237 height 10
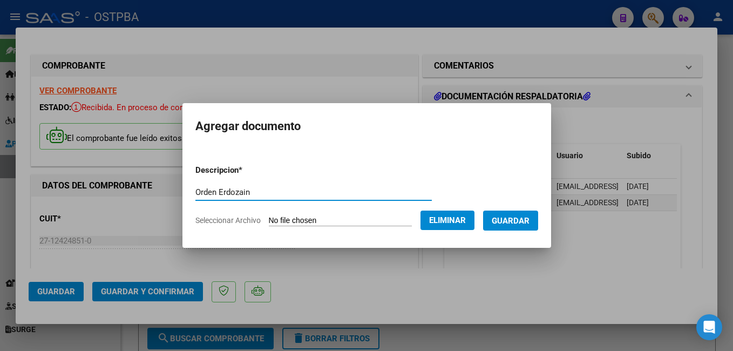
type input "Orden Erdozain"
click at [524, 219] on span "Guardar" at bounding box center [511, 221] width 38 height 10
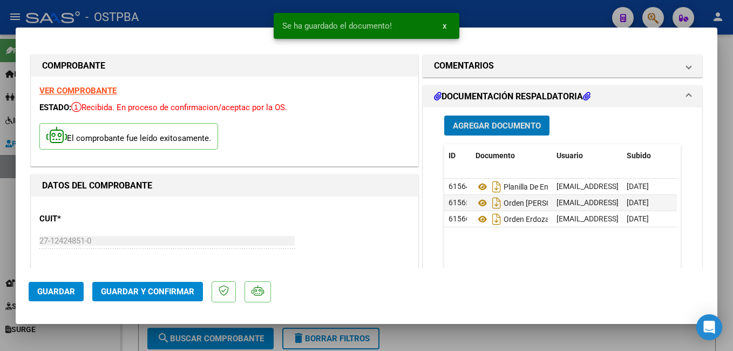
click at [490, 129] on span "Agregar Documento" at bounding box center [497, 126] width 88 height 10
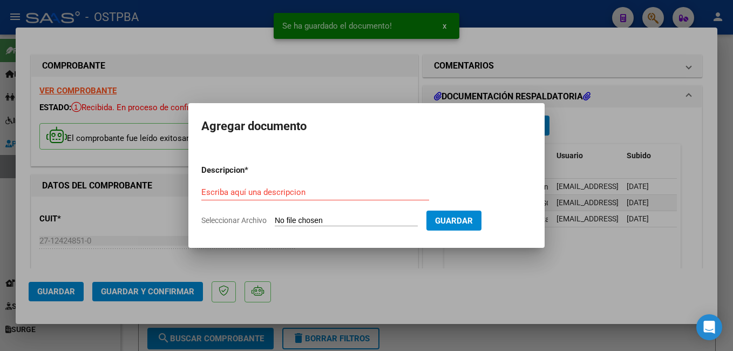
click at [236, 220] on span "Seleccionar Archivo" at bounding box center [233, 220] width 65 height 9
click at [275, 220] on input "Seleccionar Archivo" at bounding box center [346, 221] width 143 height 10
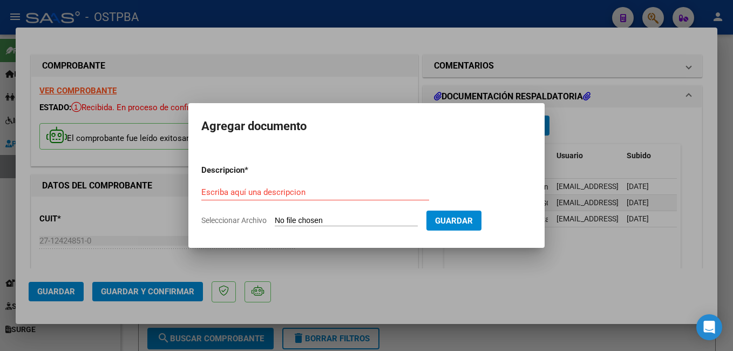
type input "C:\fakepath\[PERSON_NAME].pdf"
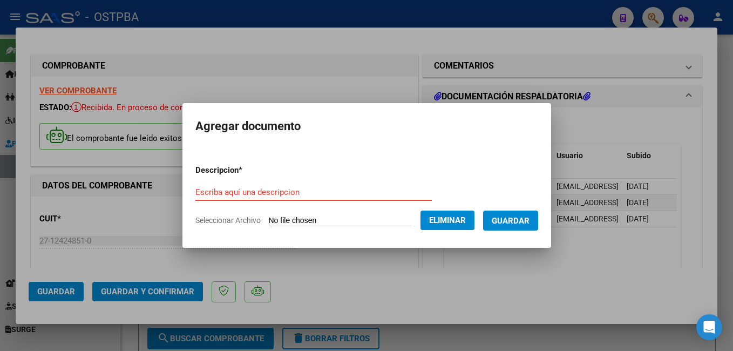
click at [296, 191] on input "Escriba aquí una descripcion" at bounding box center [313, 192] width 237 height 10
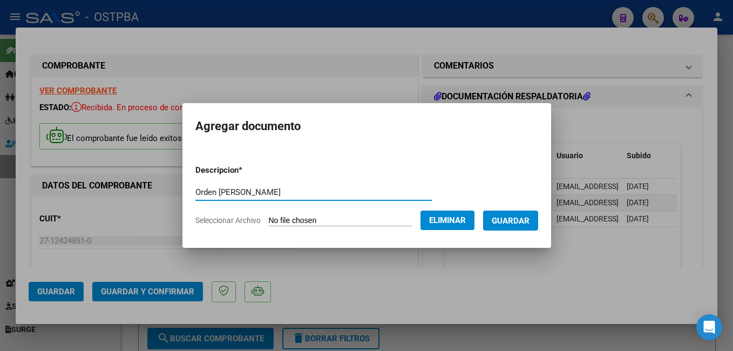
type input "Orden [PERSON_NAME]"
click at [517, 215] on span "Guardar" at bounding box center [511, 220] width 38 height 10
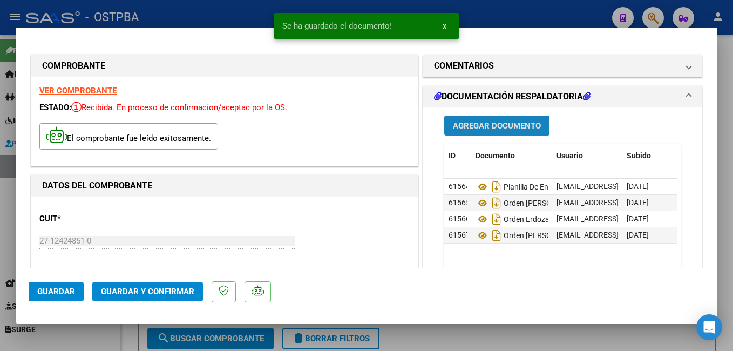
click at [494, 126] on span "Agregar Documento" at bounding box center [497, 126] width 88 height 10
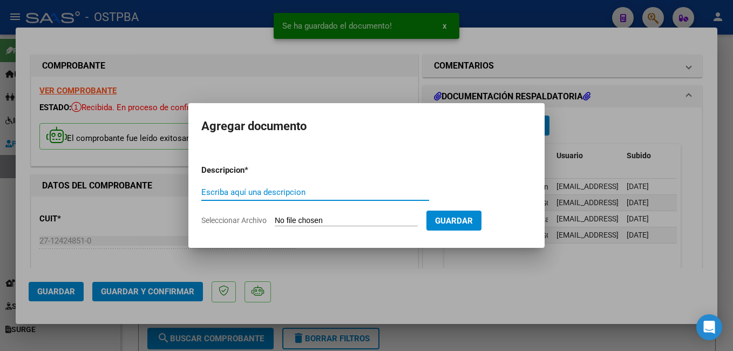
click at [244, 220] on span "Seleccionar Archivo" at bounding box center [233, 220] width 65 height 9
click at [275, 220] on input "Seleccionar Archivo" at bounding box center [346, 221] width 143 height 10
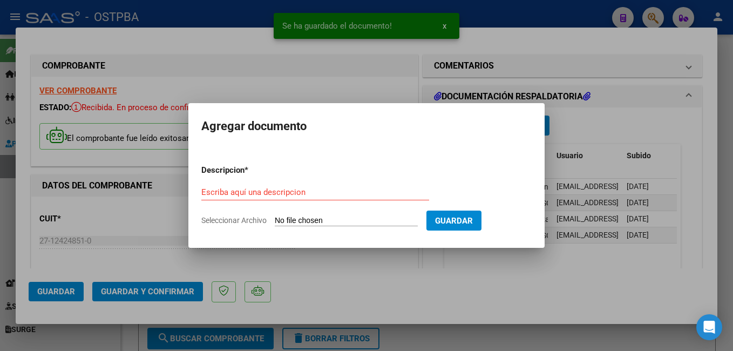
type input "C:\fakepath\Geófilo_20250902_0001.pdf"
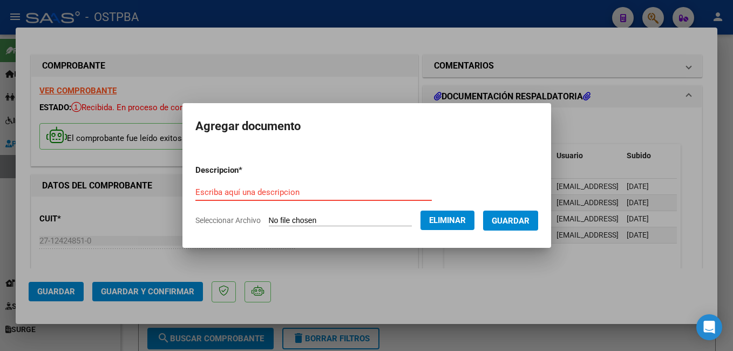
click at [314, 195] on input "Escriba aquí una descripcion" at bounding box center [313, 192] width 237 height 10
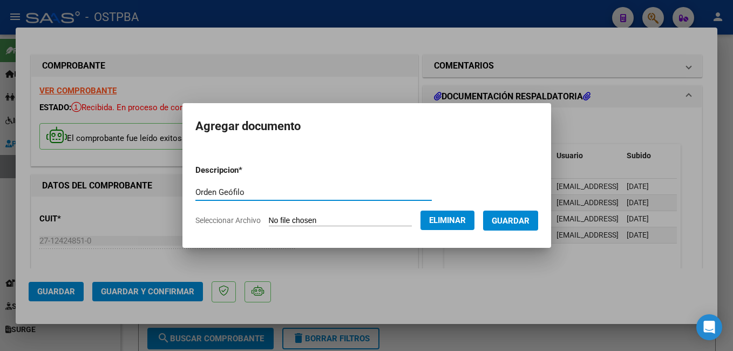
type input "Orden Geófilo"
click at [514, 215] on button "Guardar" at bounding box center [510, 221] width 55 height 20
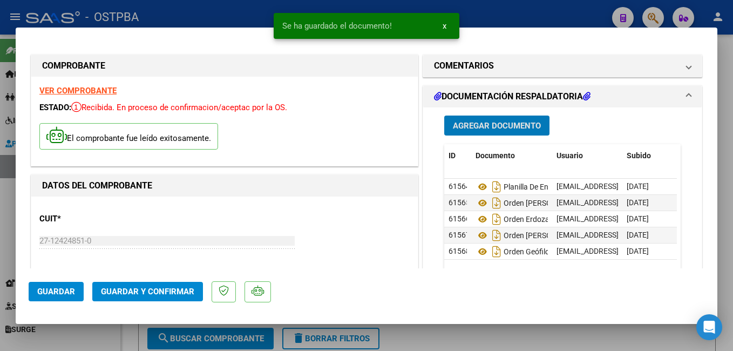
click at [473, 130] on span "Agregar Documento" at bounding box center [497, 126] width 88 height 10
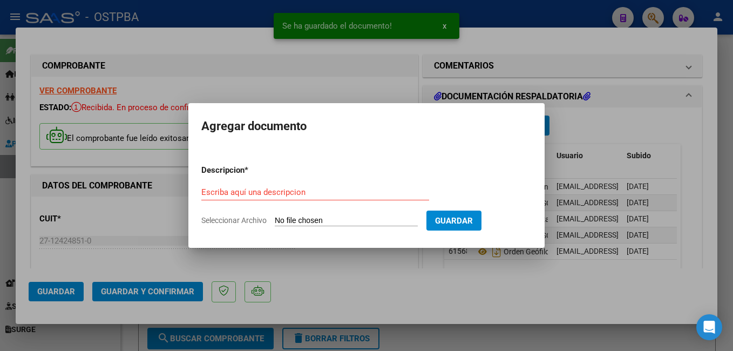
click at [236, 221] on span "Seleccionar Archivo" at bounding box center [233, 220] width 65 height 9
click at [275, 221] on input "Seleccionar Archivo" at bounding box center [346, 221] width 143 height 10
type input "C:\fakepath\[PERSON_NAME].jpg"
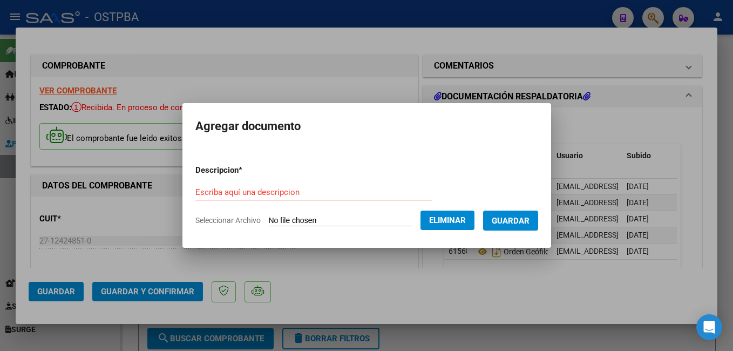
click at [298, 192] on input "Escriba aquí una descripcion" at bounding box center [313, 192] width 237 height 10
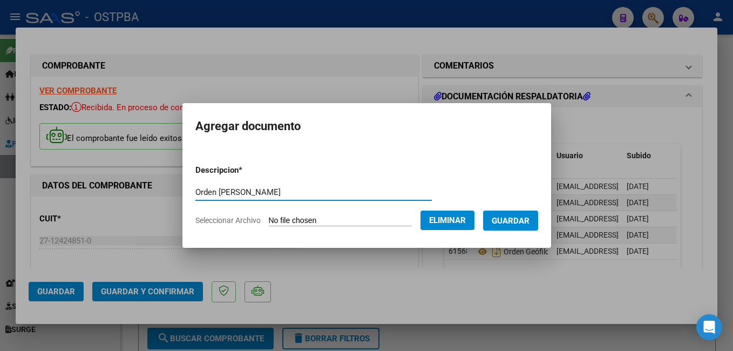
type input "Orden [PERSON_NAME]"
click at [515, 221] on span "Guardar" at bounding box center [511, 221] width 38 height 10
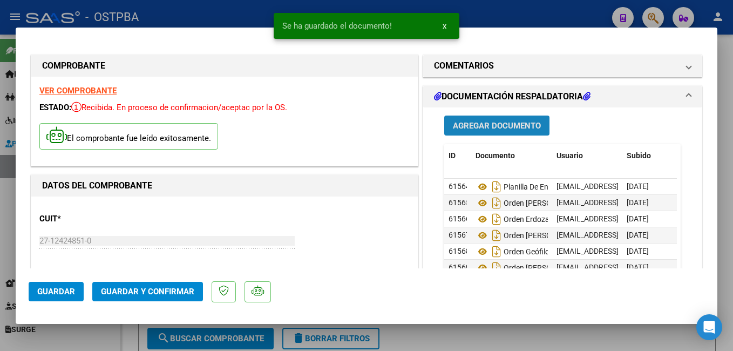
click at [462, 126] on span "Agregar Documento" at bounding box center [497, 126] width 88 height 10
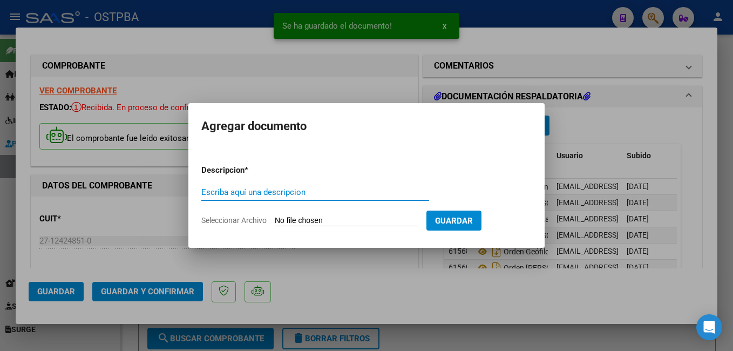
click at [252, 221] on span "Seleccionar Archivo" at bounding box center [233, 220] width 65 height 9
click at [275, 221] on input "Seleccionar Archivo" at bounding box center [346, 221] width 143 height 10
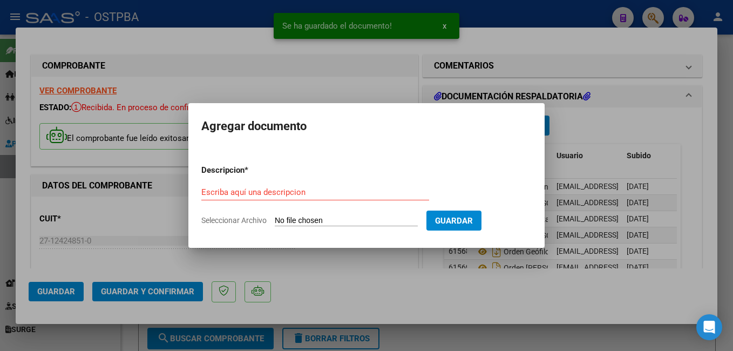
type input "C:\fakepath\Llorente_20250827_0001.pdf"
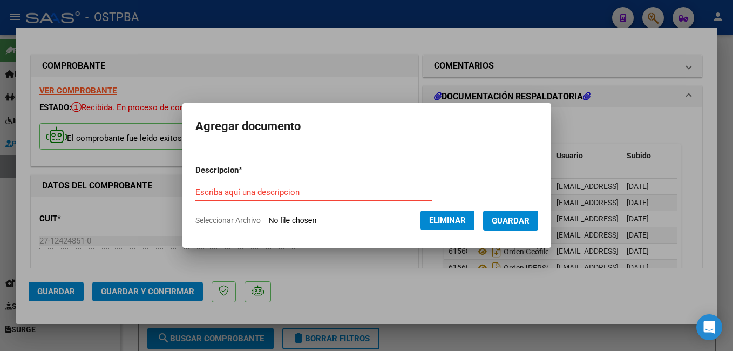
click at [294, 192] on input "Escriba aquí una descripcion" at bounding box center [313, 192] width 237 height 10
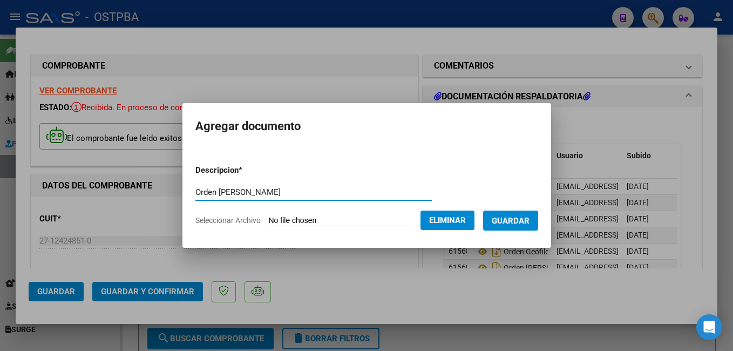
type input "Orden [PERSON_NAME]"
click at [530, 225] on span "Guardar" at bounding box center [511, 221] width 38 height 10
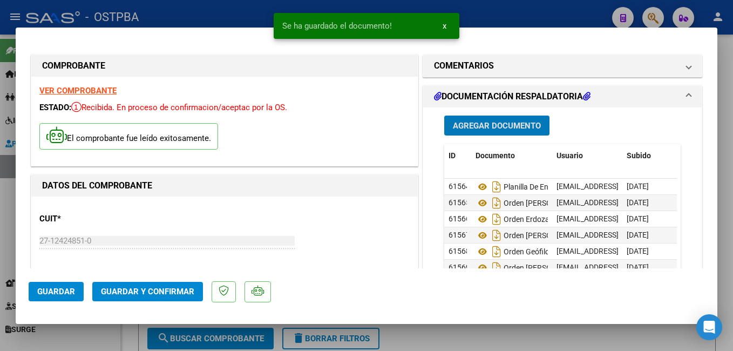
click at [519, 131] on button "Agregar Documento" at bounding box center [496, 126] width 105 height 20
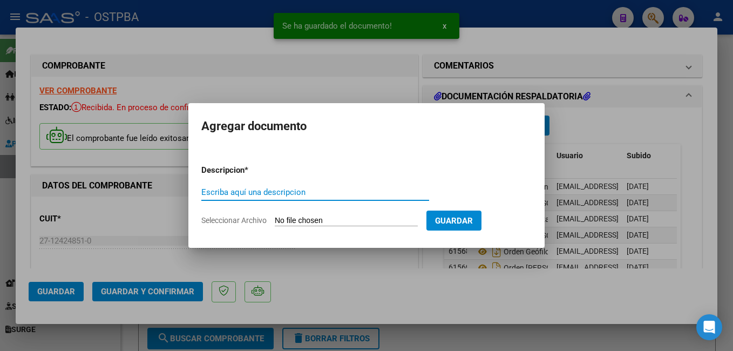
click at [220, 223] on span "Seleccionar Archivo" at bounding box center [233, 220] width 65 height 9
click at [275, 223] on input "Seleccionar Archivo" at bounding box center [346, 221] width 143 height 10
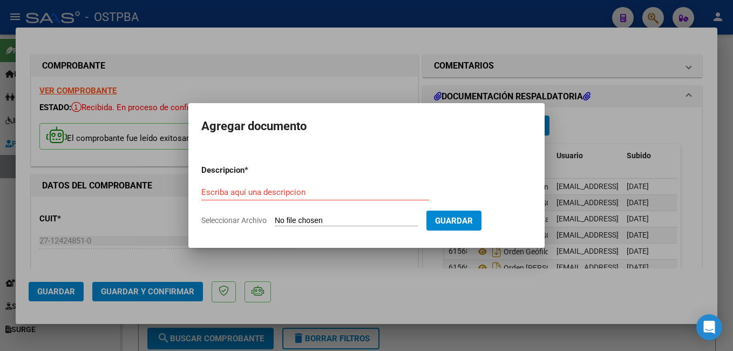
type input "C:\fakepath\L&S.docx"
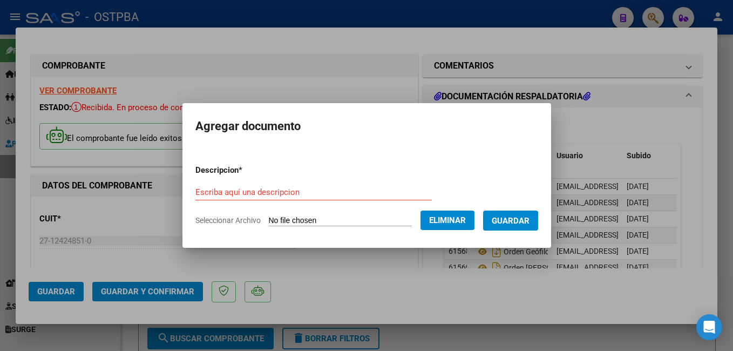
click at [302, 194] on input "Escriba aquí una descripcion" at bounding box center [313, 192] width 237 height 10
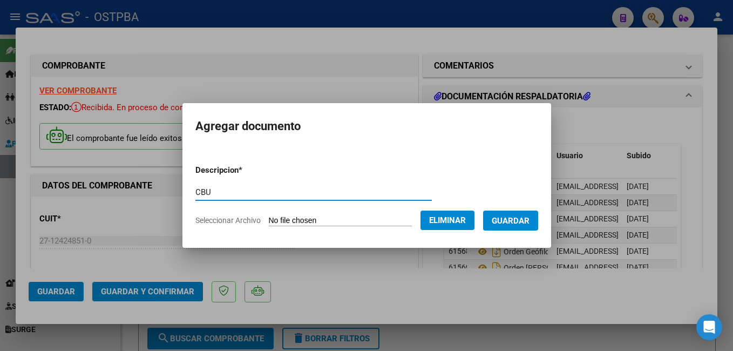
type input "CBU"
click at [527, 223] on span "Guardar" at bounding box center [511, 221] width 38 height 10
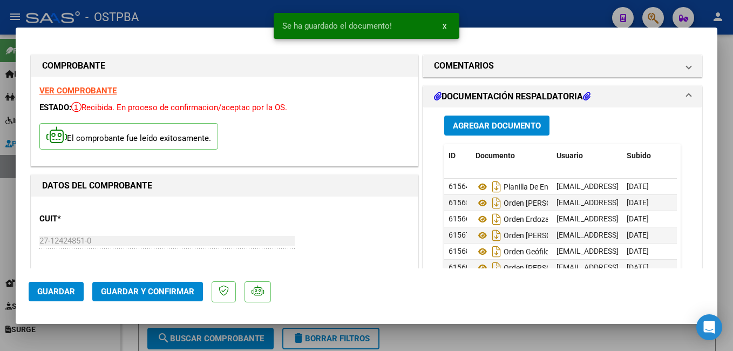
scroll to position [41, 0]
click at [477, 262] on icon at bounding box center [483, 267] width 14 height 13
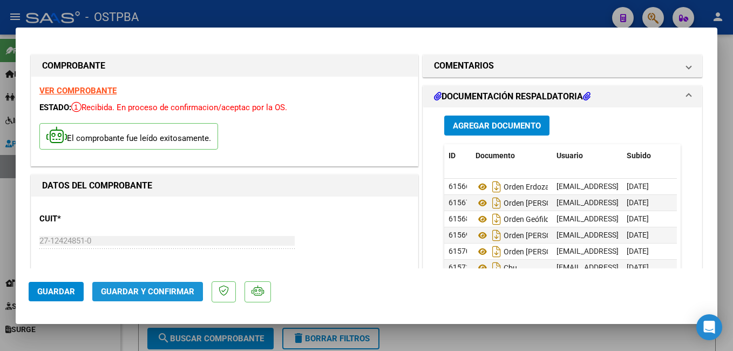
click at [141, 289] on span "Guardar y Confirmar" at bounding box center [147, 292] width 93 height 10
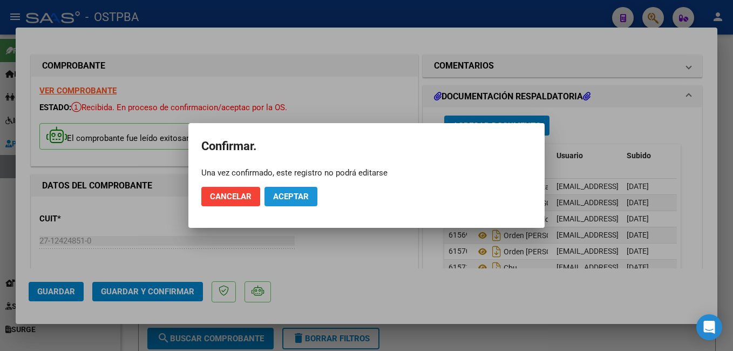
click at [286, 196] on span "Aceptar" at bounding box center [291, 197] width 36 height 10
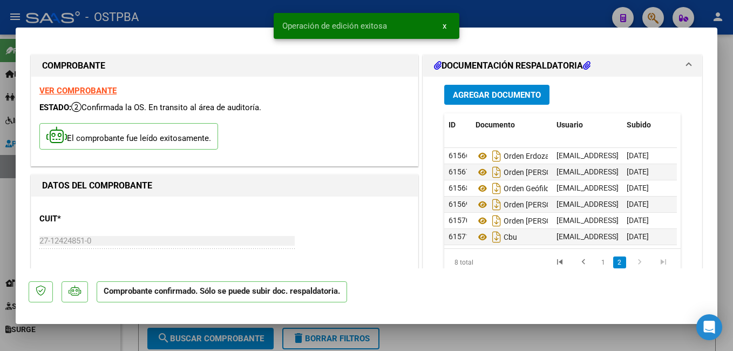
drag, startPoint x: 215, startPoint y: 16, endPoint x: 148, endPoint y: 0, distance: 69.3
click at [215, 16] on div at bounding box center [366, 175] width 733 height 351
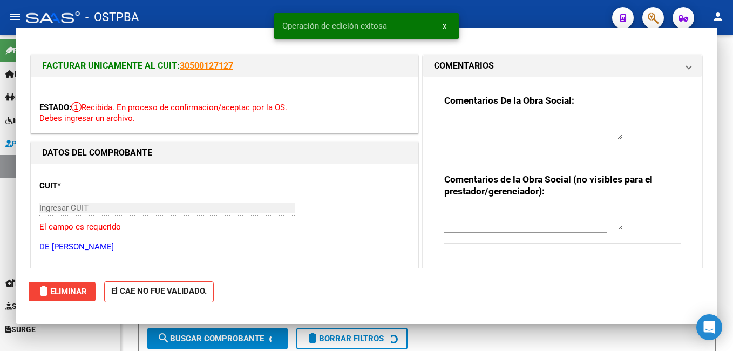
scroll to position [0, 0]
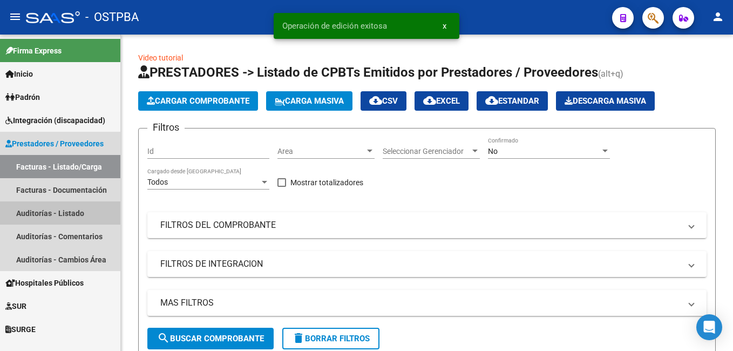
click at [40, 212] on link "Auditorías - Listado" at bounding box center [60, 212] width 120 height 23
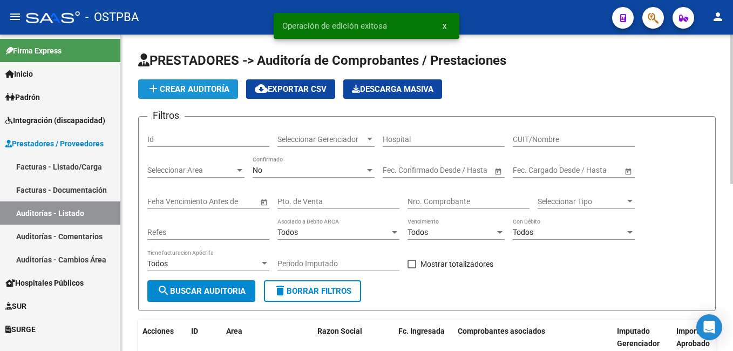
click at [195, 85] on span "add Crear Auditoría" at bounding box center [188, 89] width 83 height 10
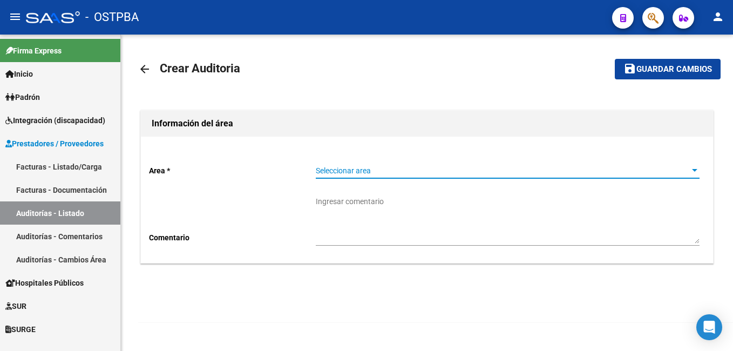
click at [695, 170] on div at bounding box center [694, 170] width 5 height 3
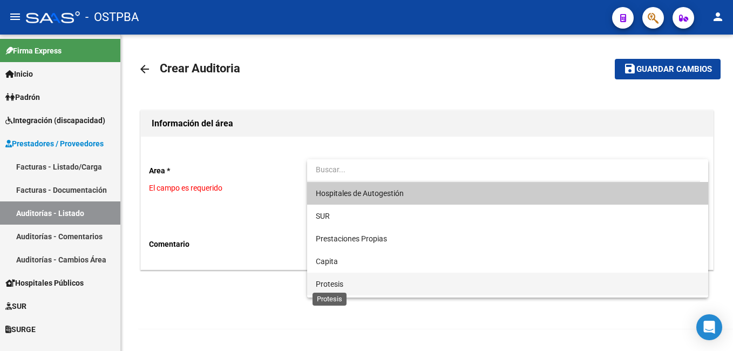
click at [336, 281] on span "Protesis" at bounding box center [330, 284] width 28 height 9
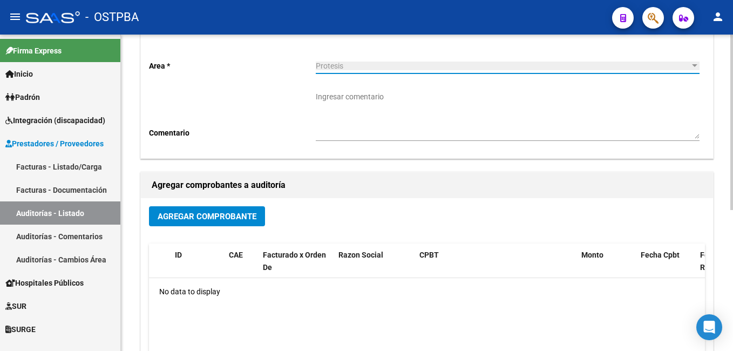
scroll to position [108, 0]
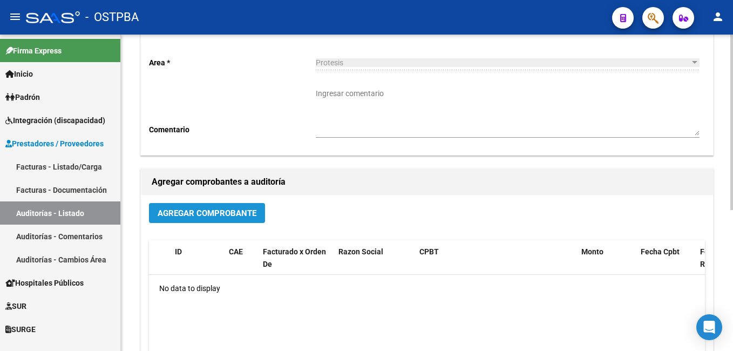
click at [228, 215] on span "Agregar Comprobante" at bounding box center [207, 213] width 99 height 10
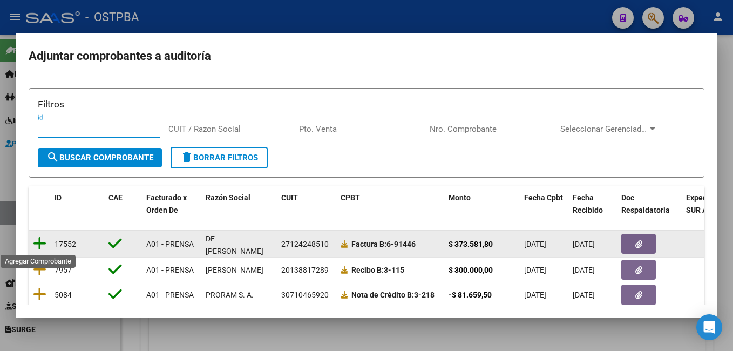
click at [39, 244] on icon at bounding box center [40, 243] width 14 height 15
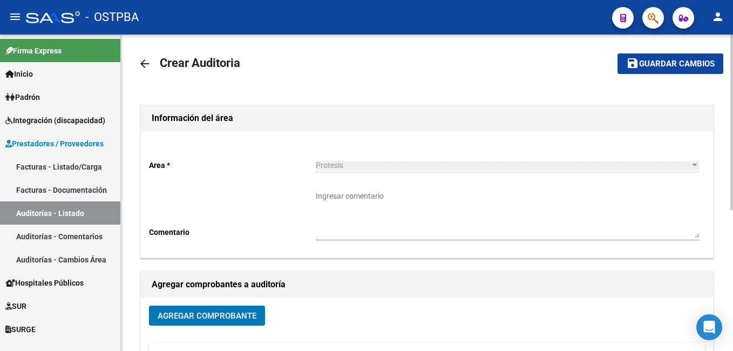
scroll to position [0, 0]
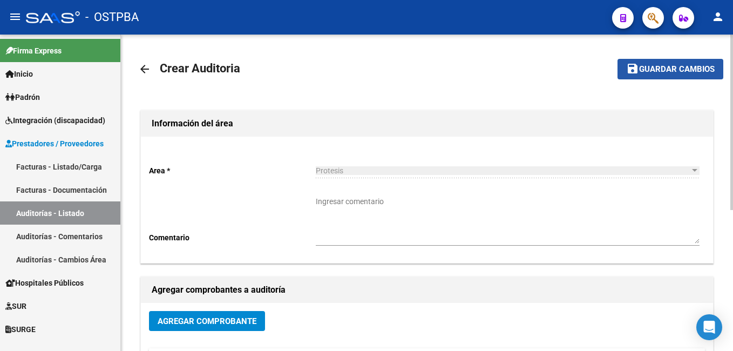
click at [654, 69] on span "Guardar cambios" at bounding box center [677, 70] width 76 height 10
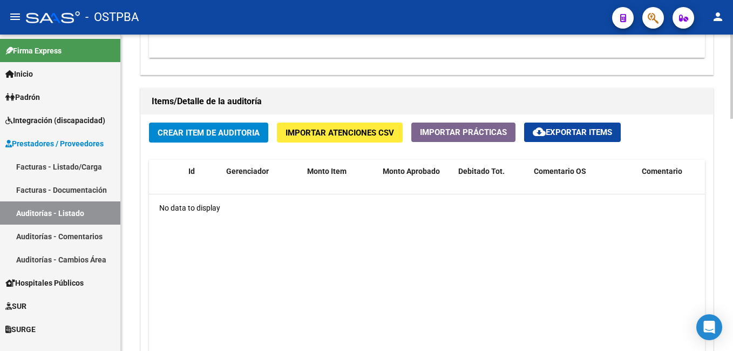
scroll to position [756, 0]
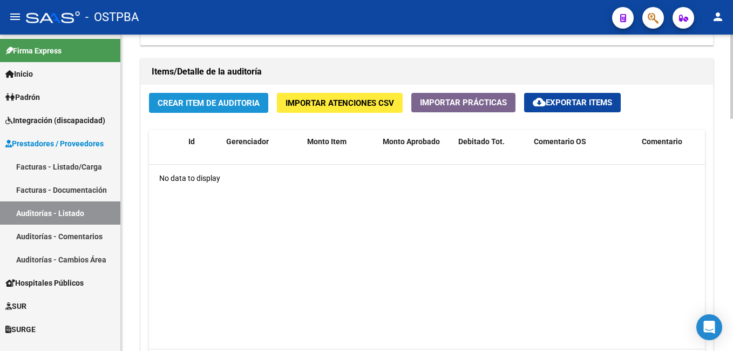
click at [226, 97] on button "Crear Item de Auditoria" at bounding box center [208, 103] width 119 height 20
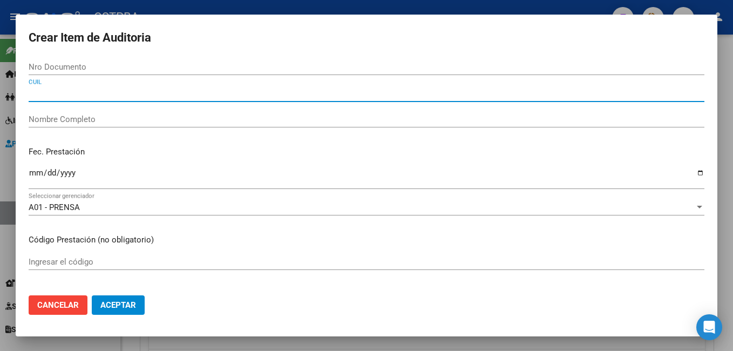
click at [56, 90] on input "CUIL" at bounding box center [367, 94] width 676 height 10
type input "2422366322"
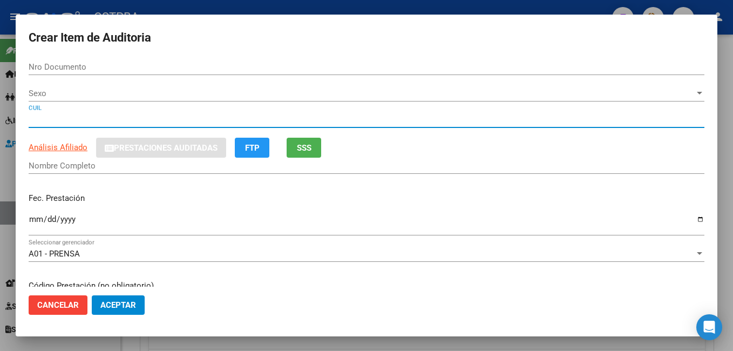
type input "22366322"
type input "24223663229"
type input "[PERSON_NAME] [PERSON_NAME]"
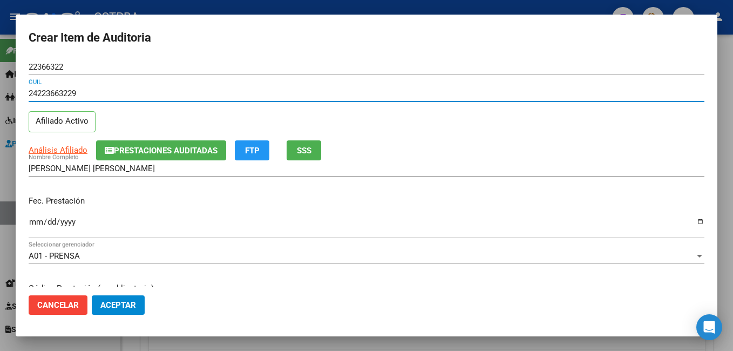
type input "24223663229"
click at [691, 220] on input "Ingresar la fecha" at bounding box center [367, 226] width 676 height 17
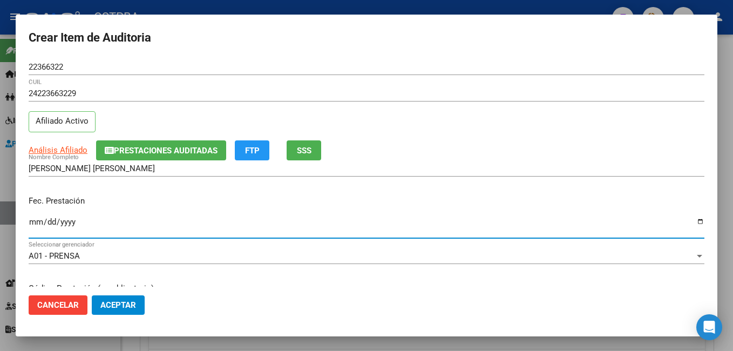
type input "[DATE]"
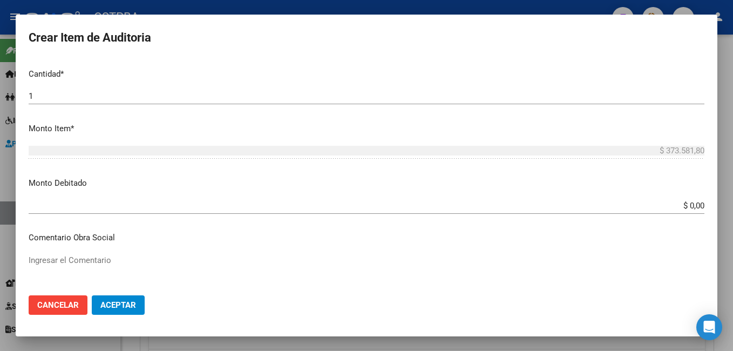
scroll to position [216, 0]
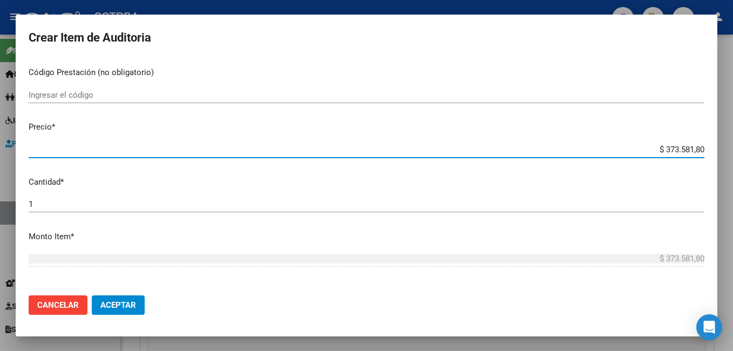
drag, startPoint x: 696, startPoint y: 149, endPoint x: 635, endPoint y: 146, distance: 60.5
click at [635, 146] on input "$ 373.581,80" at bounding box center [367, 150] width 676 height 10
type input "$ 0,04"
type input "$ 0,43"
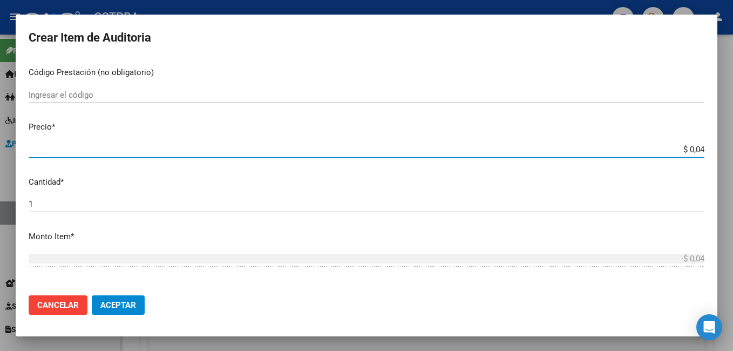
type input "$ 0,43"
type input "$ 4,30"
type input "$ 43,09"
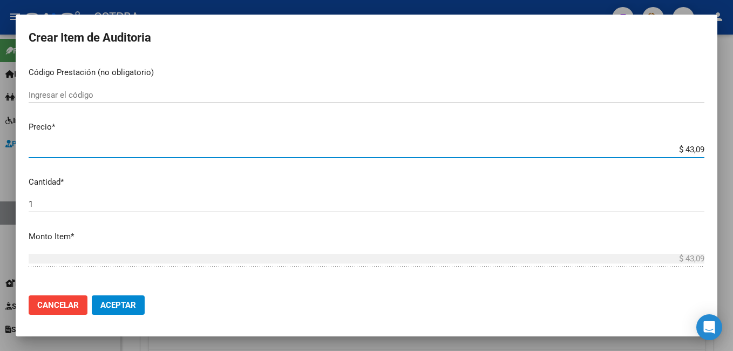
type input "$ 430,99"
type input "$ 43,09"
type input "$ 430,92"
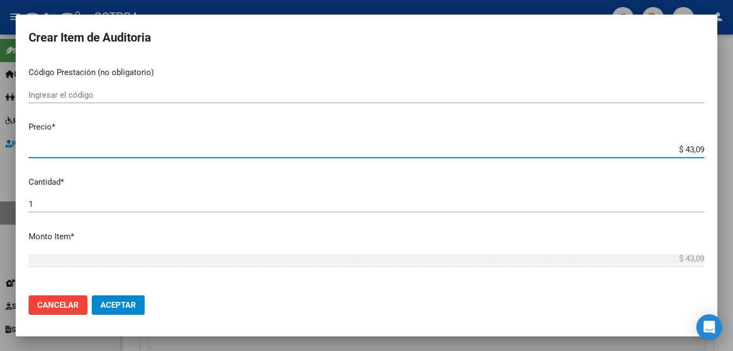
type input "$ 430,92"
type input "$ 4.309,24"
type input "$ 43.092,45"
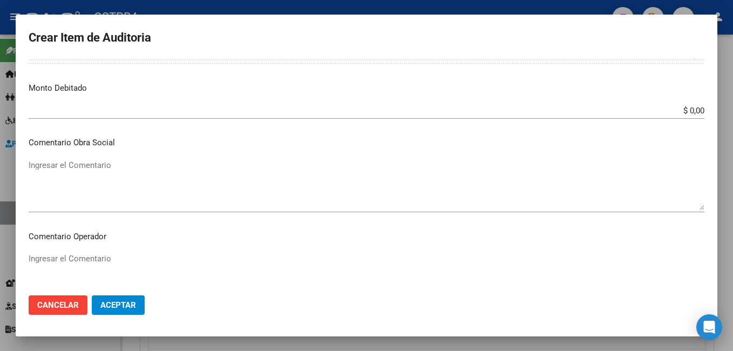
scroll to position [486, 0]
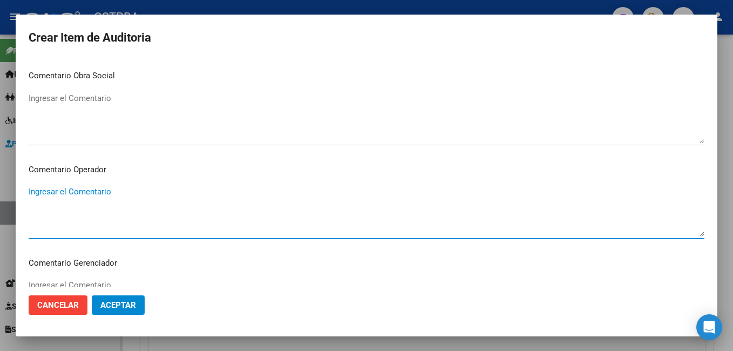
click at [136, 194] on textarea "Ingresar el Comentario" at bounding box center [367, 211] width 676 height 51
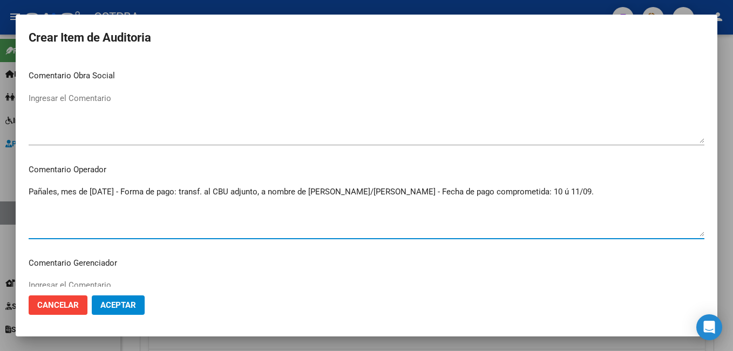
type textarea "Pañales, mes de [DATE] - Forma de pago: transf. al CBU adjunto, a nombre de [PE…"
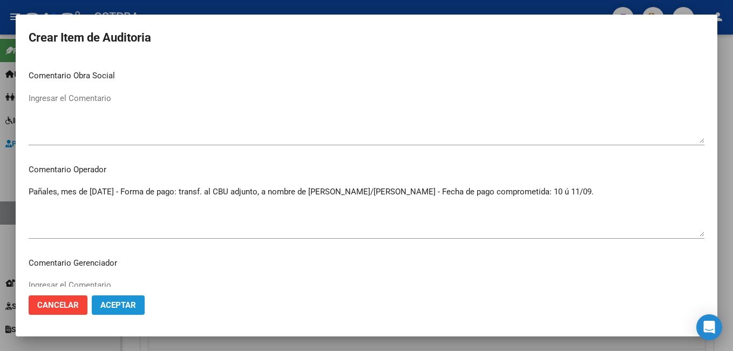
click at [131, 304] on span "Aceptar" at bounding box center [118, 305] width 36 height 10
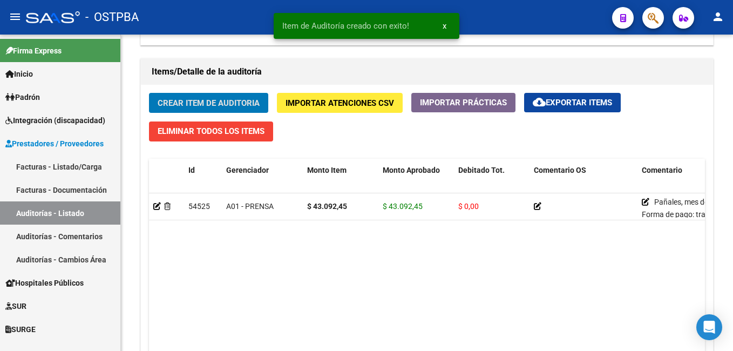
scroll to position [757, 0]
click at [227, 98] on span "Crear Item de Auditoria" at bounding box center [209, 103] width 102 height 10
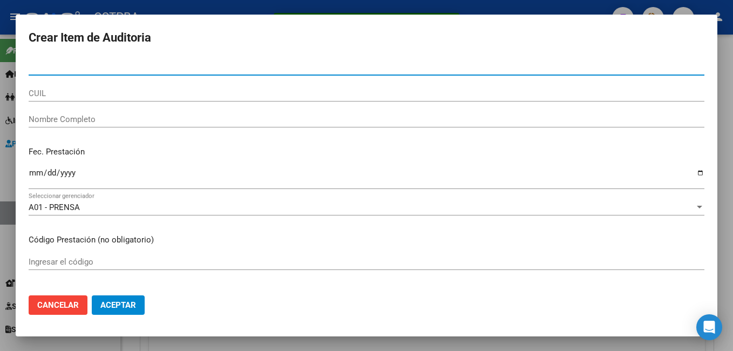
click at [72, 92] on input "CUIL" at bounding box center [367, 94] width 676 height 10
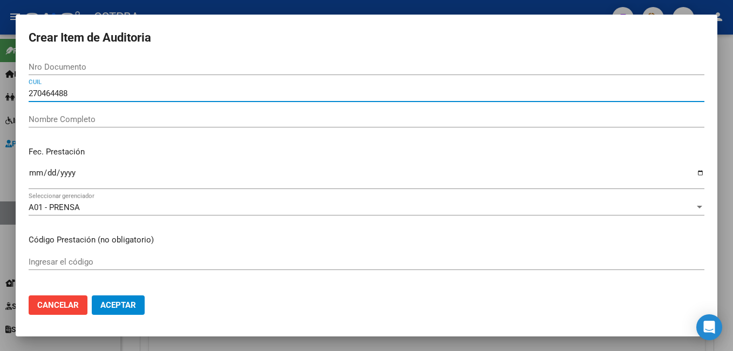
type input "2704644881"
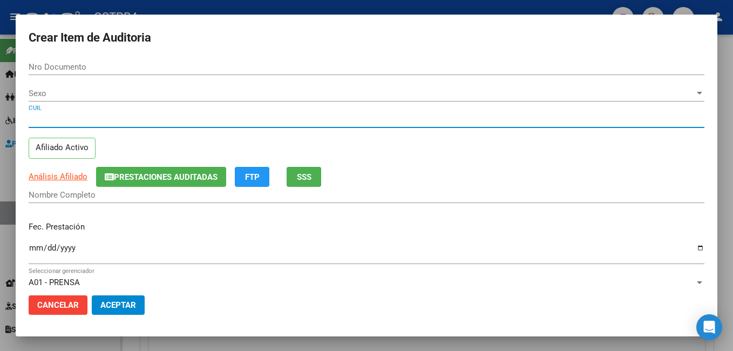
type input "04644881"
type input "27046448818"
type input "[PERSON_NAME] [PERSON_NAME]"
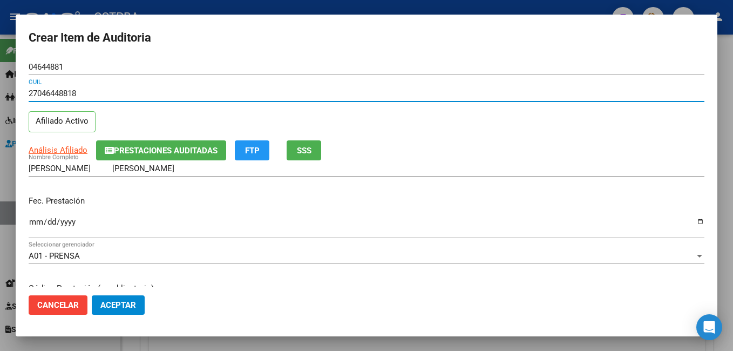
type input "27046448818"
click at [691, 223] on input "Ingresar la fecha" at bounding box center [367, 226] width 676 height 17
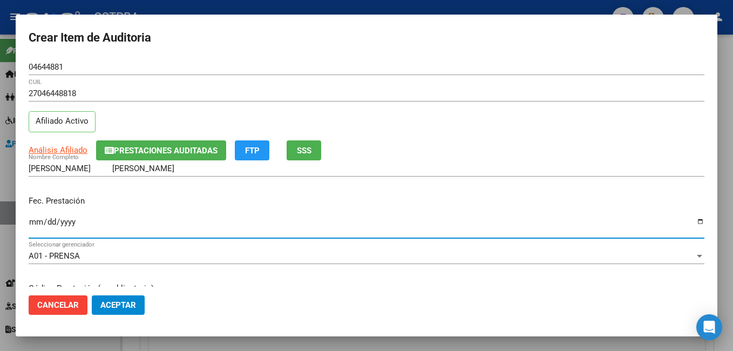
type input "[DATE]"
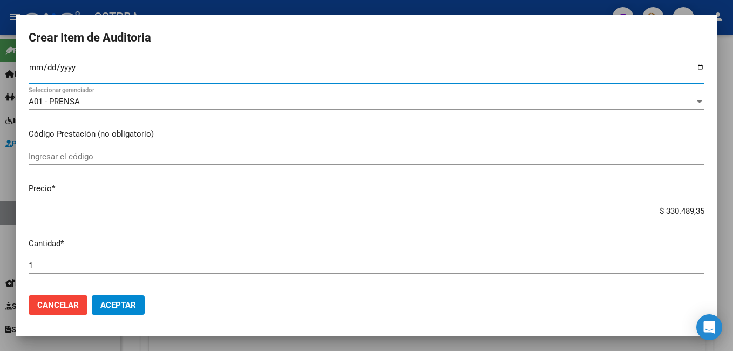
scroll to position [216, 0]
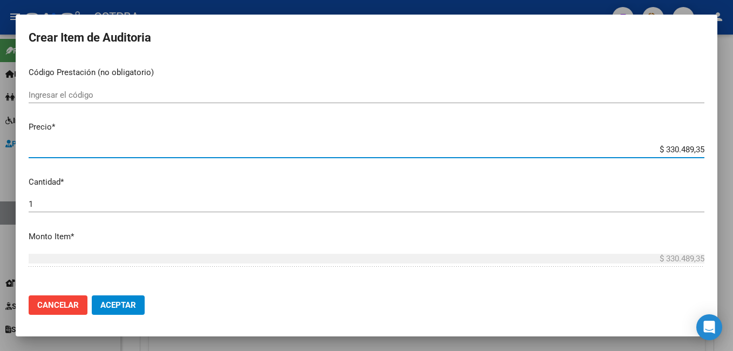
drag, startPoint x: 695, startPoint y: 147, endPoint x: 630, endPoint y: 149, distance: 64.3
click at [630, 149] on input "$ 330.489,35" at bounding box center [367, 150] width 676 height 10
type input "$ 0,03"
type input "$ 0,32"
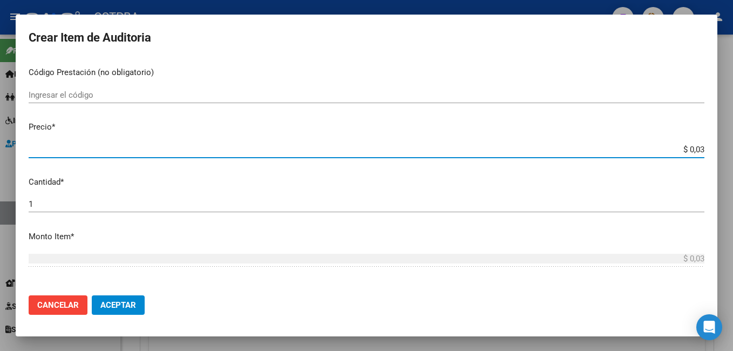
type input "$ 0,32"
type input "$ 3,28"
type input "$ 32,89"
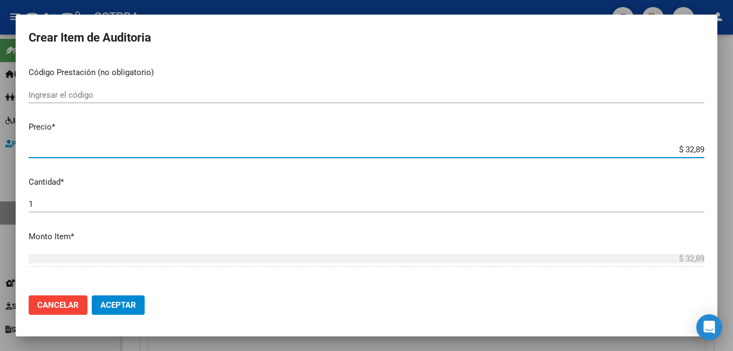
type input "$ 328,91"
type input "$ 3.289,16"
type input "$ 32.891,60"
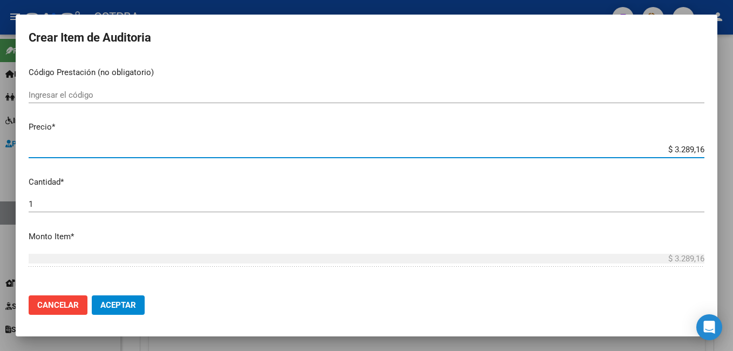
type input "$ 32.891,60"
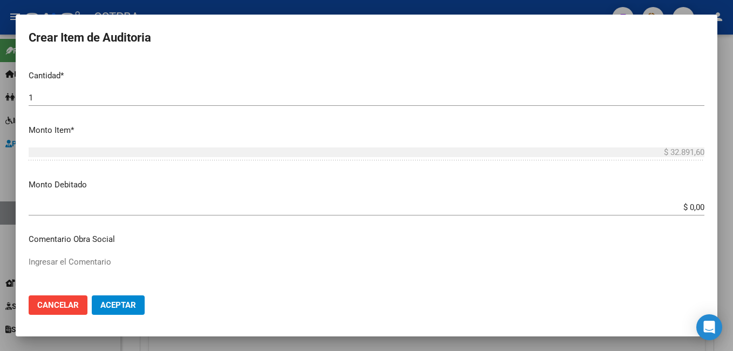
scroll to position [324, 0]
click at [137, 309] on button "Aceptar" at bounding box center [118, 304] width 53 height 19
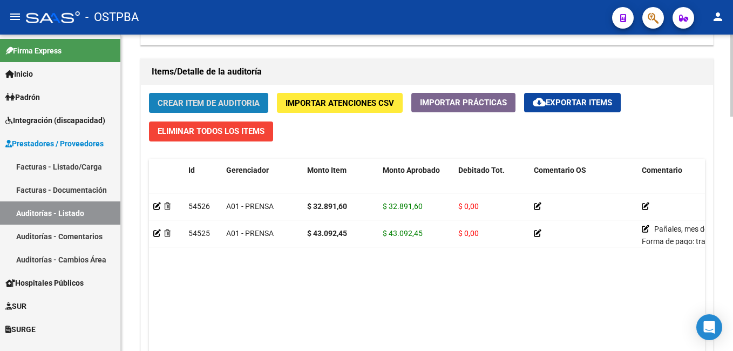
click at [226, 103] on span "Crear Item de Auditoria" at bounding box center [209, 103] width 102 height 10
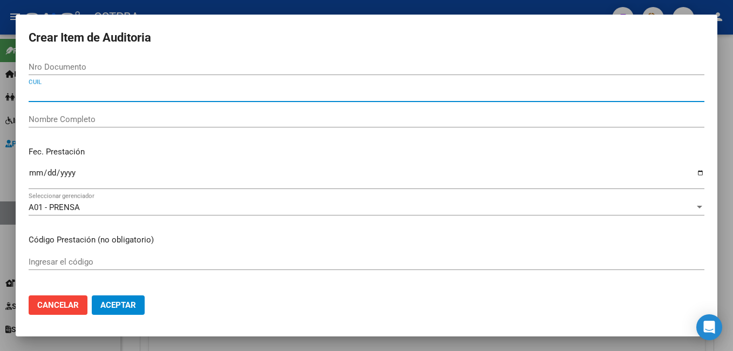
click at [83, 91] on input "CUIL" at bounding box center [367, 94] width 676 height 10
type input "2710128069"
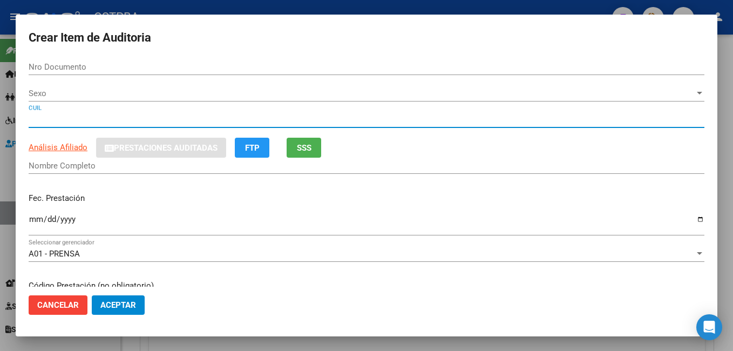
type input "10128069"
type input "27101280697"
type input "[PERSON_NAME] [PERSON_NAME]"
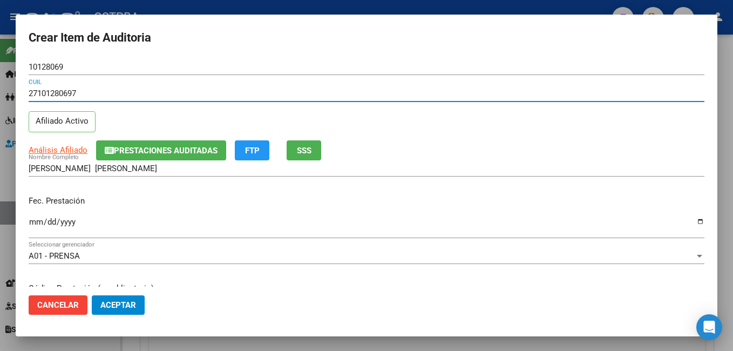
type input "27101280697"
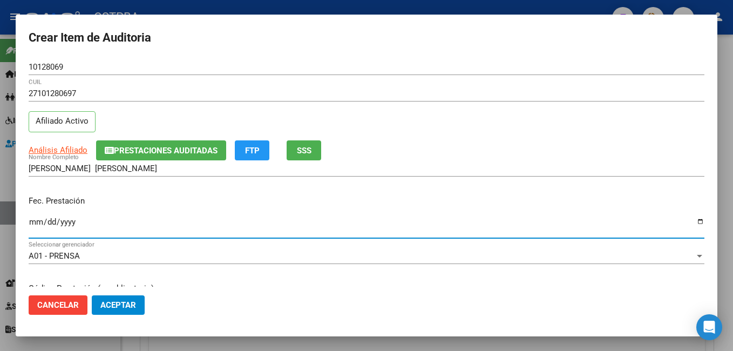
click at [692, 223] on input "Ingresar la fecha" at bounding box center [367, 226] width 676 height 17
type input "[DATE]"
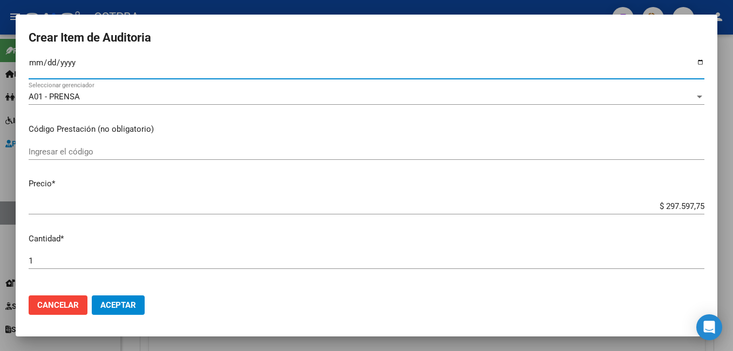
scroll to position [162, 0]
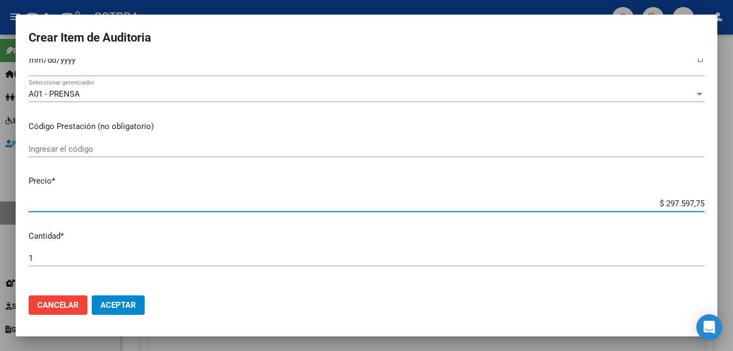
drag, startPoint x: 696, startPoint y: 201, endPoint x: 603, endPoint y: 170, distance: 98.7
click at [616, 195] on div "$ 297.597,75 Ingresar el precio" at bounding box center [367, 203] width 676 height 16
type input "$ 0,03"
type input "$ 0,32"
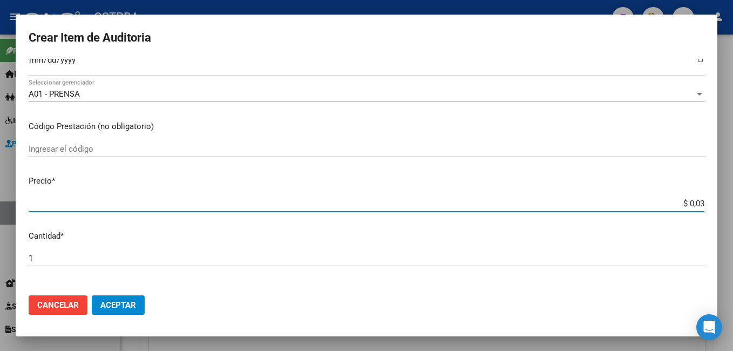
type input "$ 0,32"
type input "$ 3,28"
type input "$ 32,89"
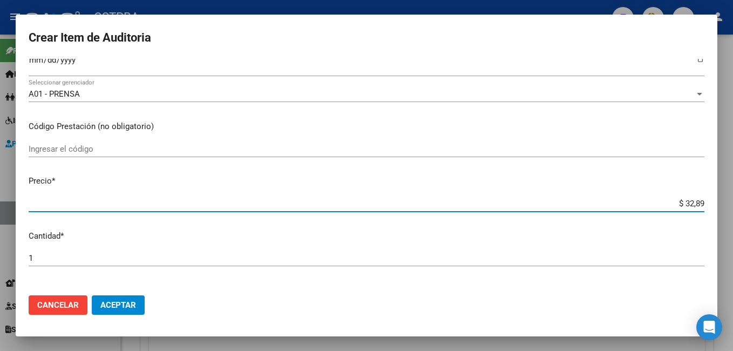
type input "$ 328,91"
type input "$ 3.289,16"
type input "$ 32.891,60"
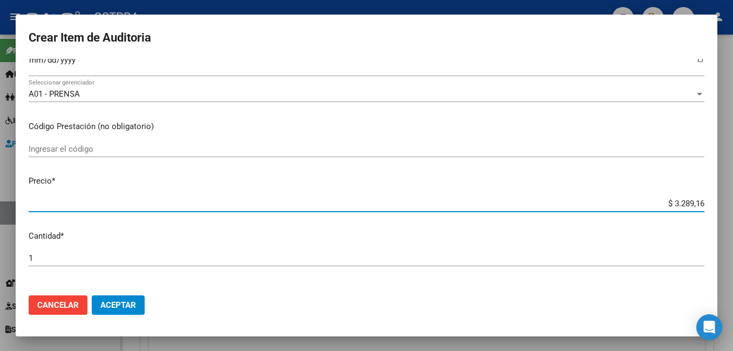
type input "$ 32.891,60"
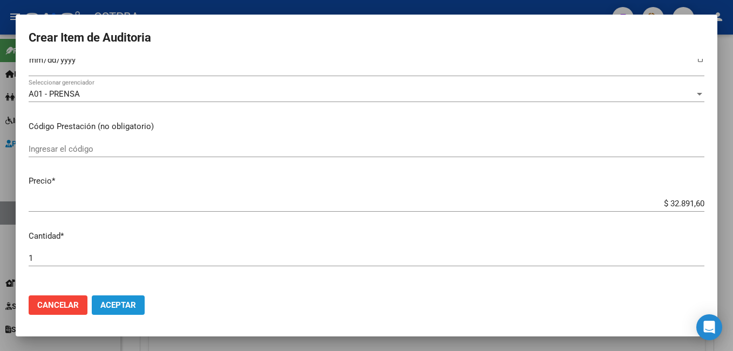
click at [139, 304] on button "Aceptar" at bounding box center [118, 304] width 53 height 19
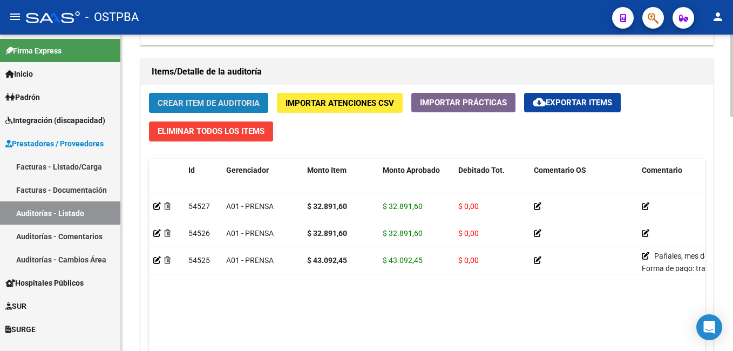
click at [211, 103] on span "Crear Item de Auditoria" at bounding box center [209, 103] width 102 height 10
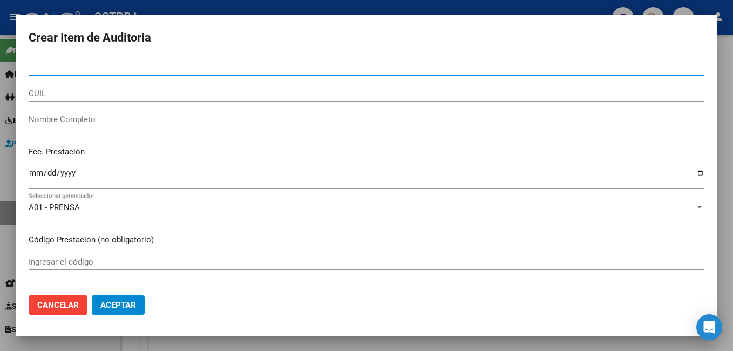
click at [83, 94] on input "CUIL" at bounding box center [367, 94] width 676 height 10
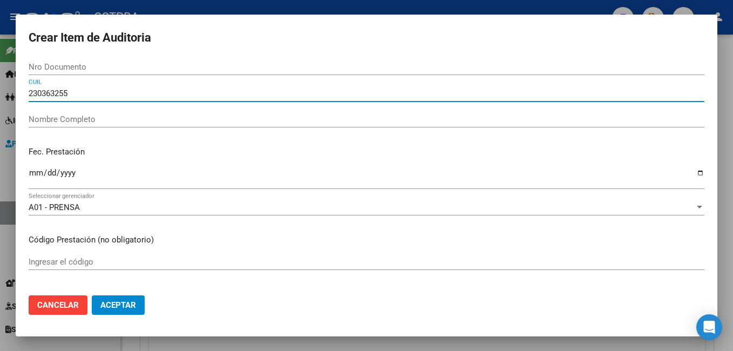
type input "2303632553"
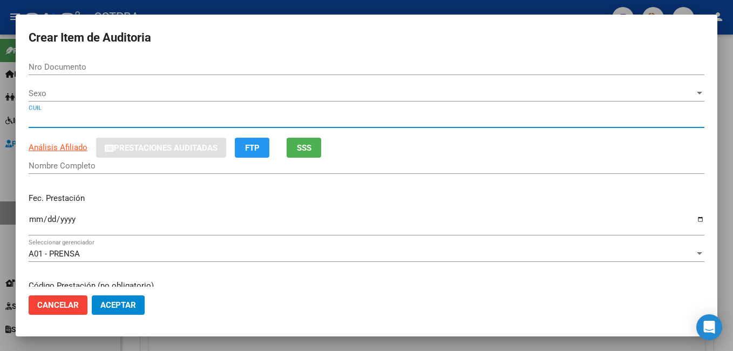
type input "03632553"
type input "23036325534"
type input "GEOFILO [PERSON_NAME]"
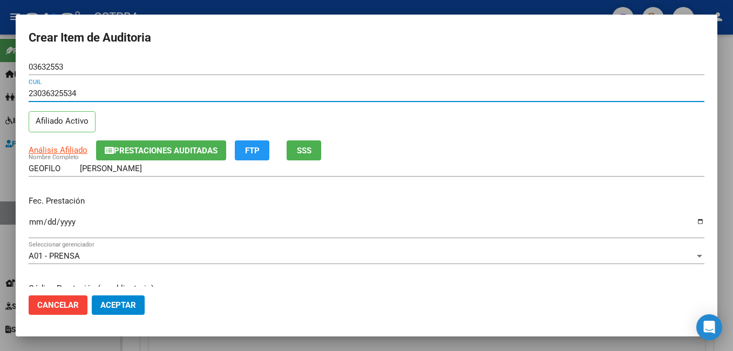
type input "23036325534"
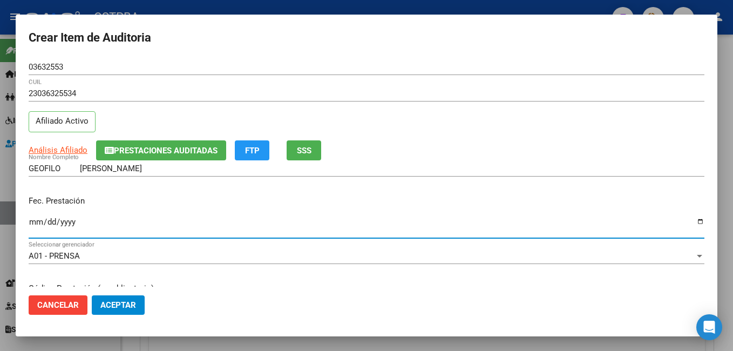
click at [693, 223] on input "Ingresar la fecha" at bounding box center [367, 226] width 676 height 17
type input "[DATE]"
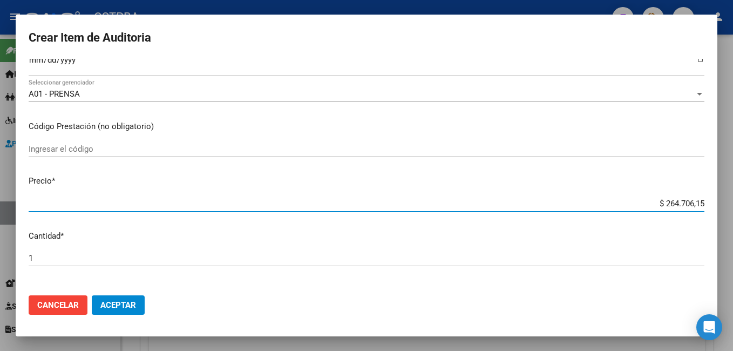
drag, startPoint x: 696, startPoint y: 201, endPoint x: 603, endPoint y: 187, distance: 94.0
click at [603, 187] on app-form-text-field "Precio * $ 264.706,15 Ingresar el precio" at bounding box center [371, 191] width 685 height 33
type input "$ 0,05"
type input "$ 0,56"
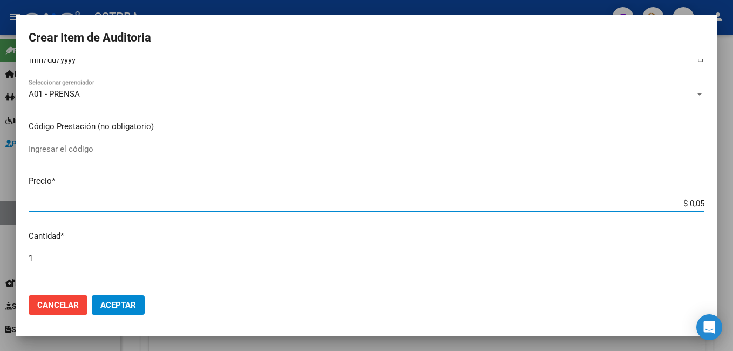
type input "$ 0,56"
type input "$ 5,66"
type input "$ 56,68"
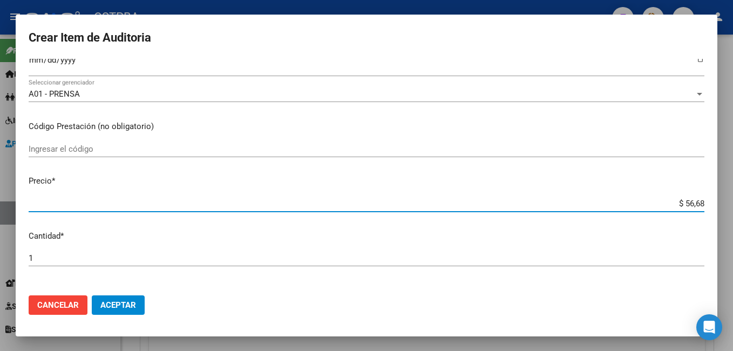
type input "$ 566,81"
type input "$ 5.668,14"
type input "$ 56.681,40"
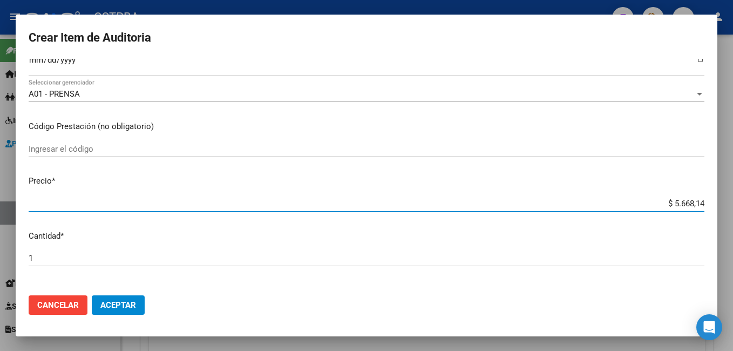
type input "$ 56.681,40"
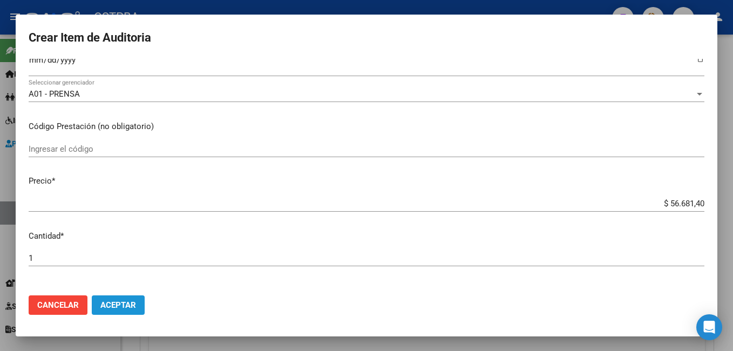
click at [119, 305] on span "Aceptar" at bounding box center [118, 305] width 36 height 10
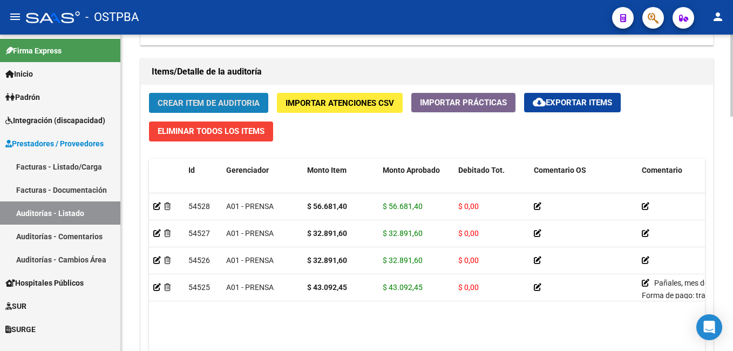
click at [215, 105] on span "Crear Item de Auditoria" at bounding box center [209, 103] width 102 height 10
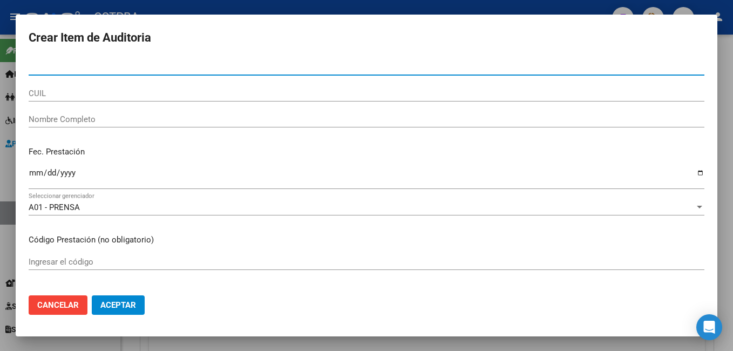
click at [76, 94] on input "CUIL" at bounding box center [367, 94] width 676 height 10
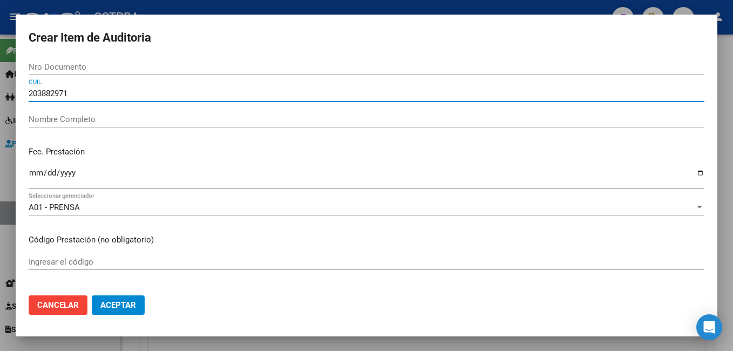
type input "2038829714"
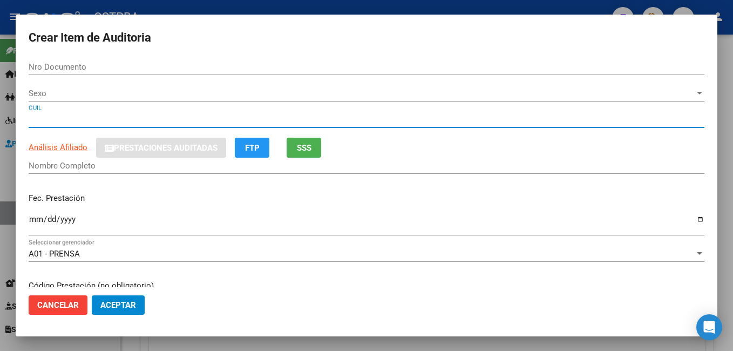
type input "38829714"
type input "20388297140"
type input "[PERSON_NAME] [PERSON_NAME]"
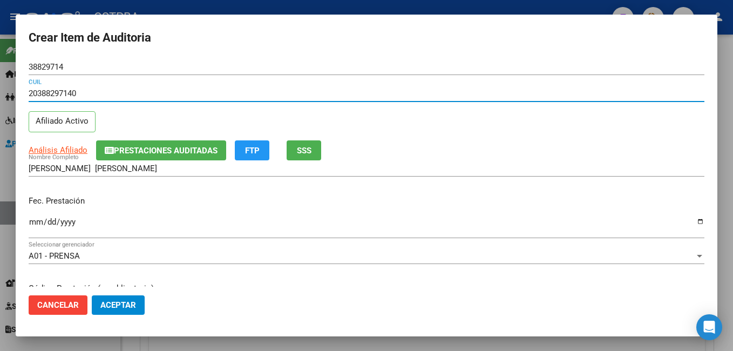
type input "20388297140"
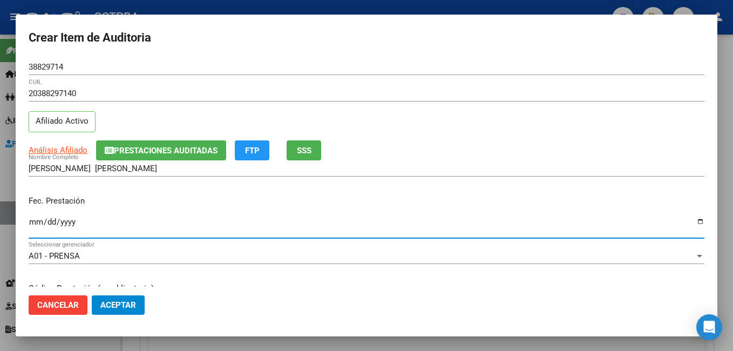
click at [694, 222] on input "Ingresar la fecha" at bounding box center [367, 226] width 676 height 17
type input "[DATE]"
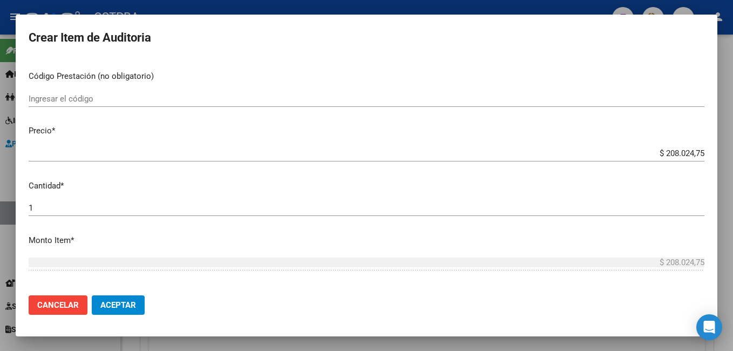
scroll to position [216, 0]
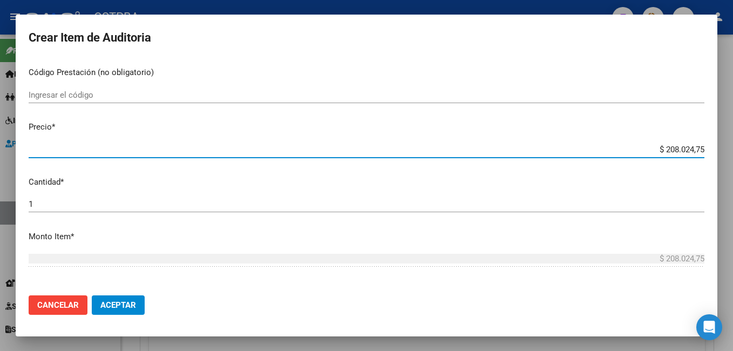
drag, startPoint x: 696, startPoint y: 148, endPoint x: 622, endPoint y: 147, distance: 73.5
click at [622, 147] on input "$ 208.024,75" at bounding box center [367, 150] width 676 height 10
type input "$ 0,01"
type input "$ 0,16"
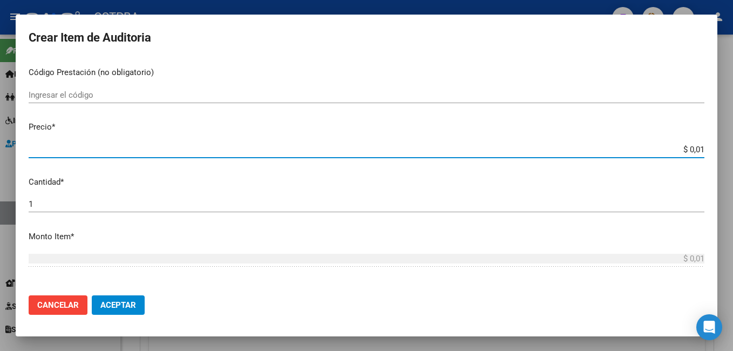
type input "$ 0,16"
type input "$ 1,67"
type input "$ 16,74"
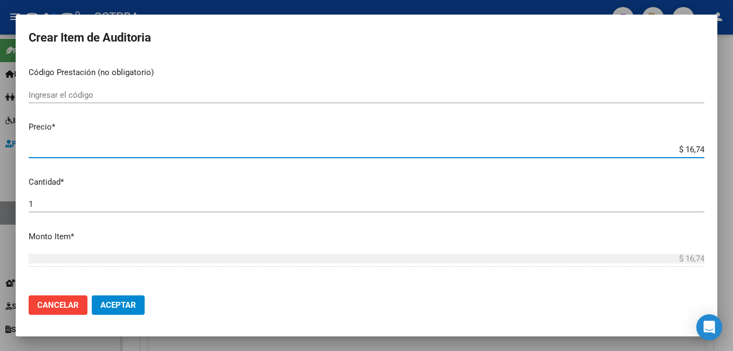
type input "$ 167,40"
type input "$ 1.674,09"
type input "$ 16.740,92"
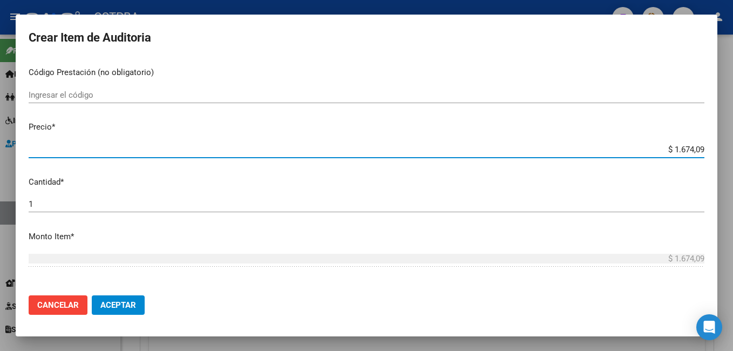
type input "$ 16.740,92"
type input "$ 167.409,20"
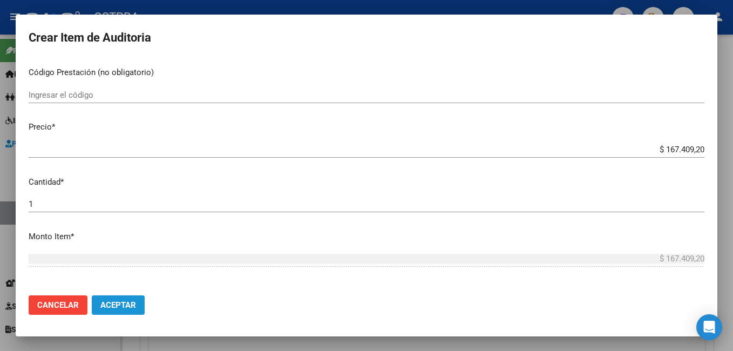
click at [109, 304] on span "Aceptar" at bounding box center [118, 305] width 36 height 10
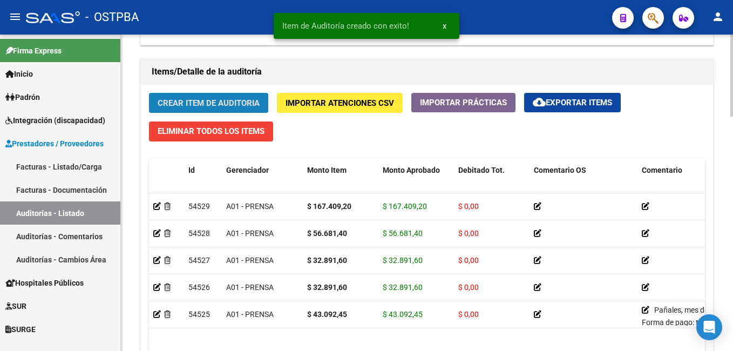
click at [235, 100] on span "Crear Item de Auditoria" at bounding box center [209, 103] width 102 height 10
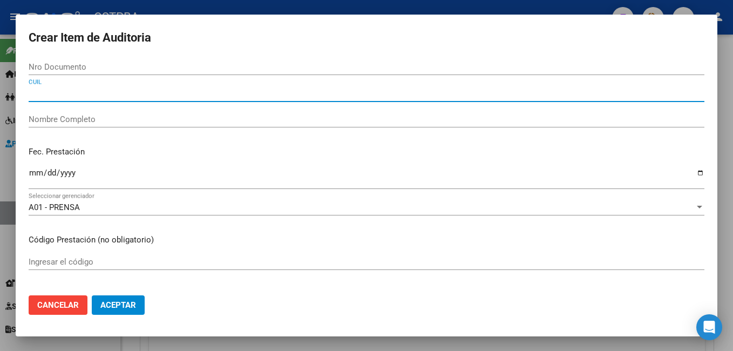
click at [157, 96] on input "CUIL" at bounding box center [367, 94] width 676 height 10
type input "2703687506"
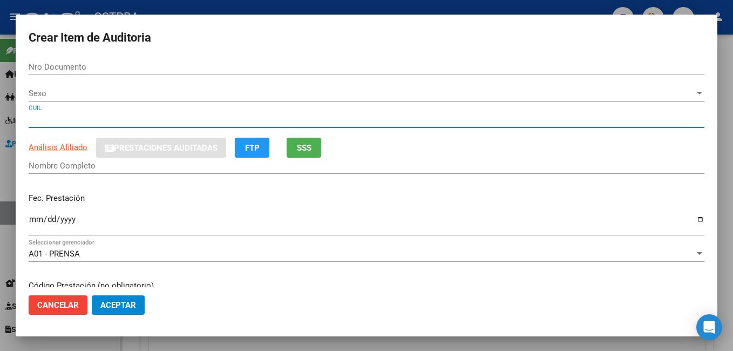
type input "03687506"
type input "27036875068"
type input "[PERSON_NAME]"
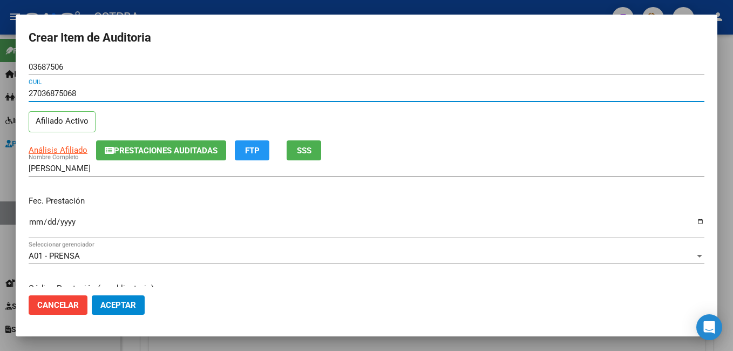
type input "27036875068"
click at [692, 220] on input "Ingresar la fecha" at bounding box center [367, 226] width 676 height 17
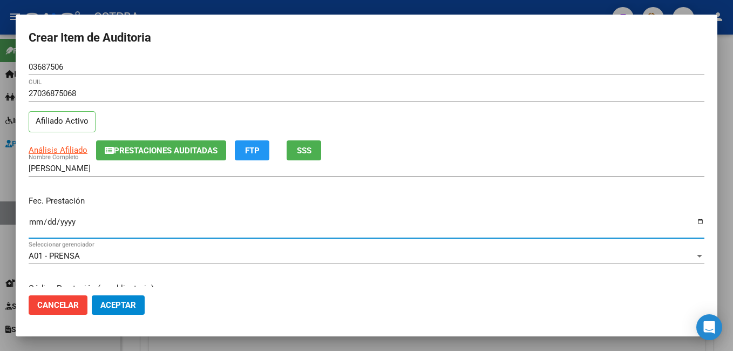
type input "[DATE]"
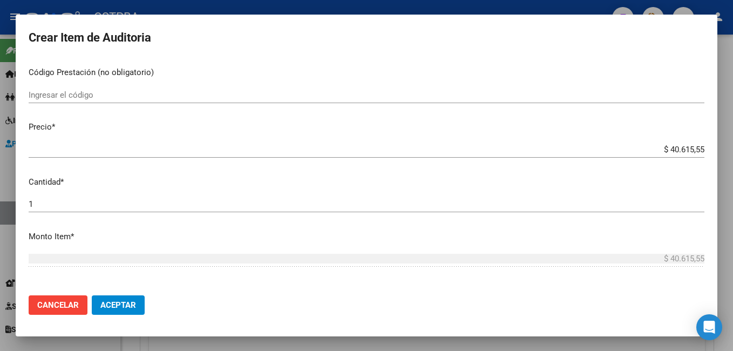
click at [105, 309] on span "Aceptar" at bounding box center [118, 305] width 36 height 10
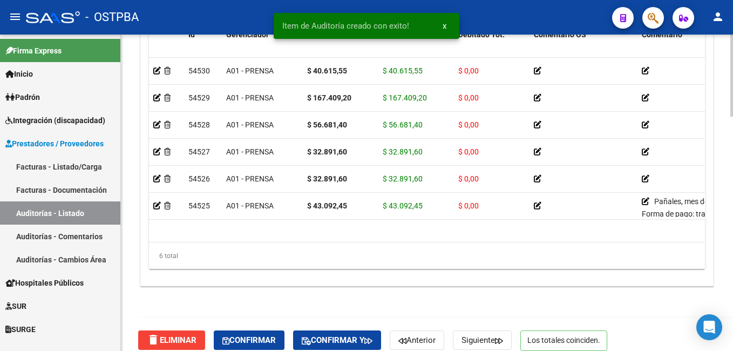
scroll to position [904, 0]
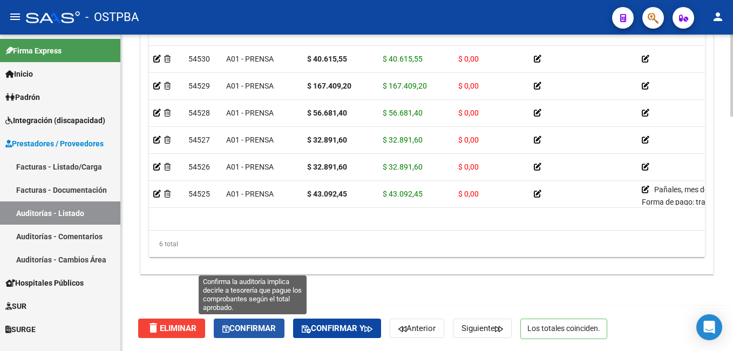
click at [265, 327] on span "Confirmar" at bounding box center [249, 328] width 53 height 10
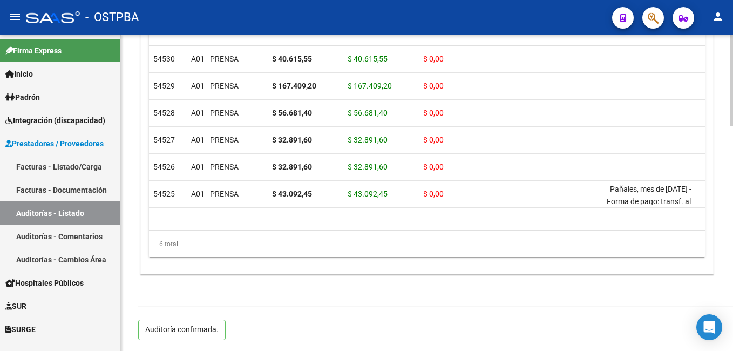
type input "202509"
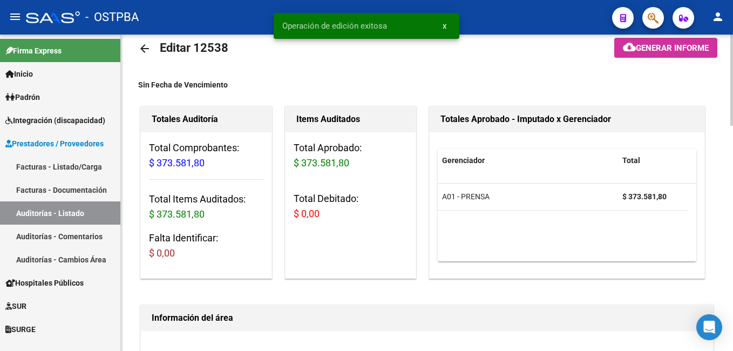
scroll to position [0, 0]
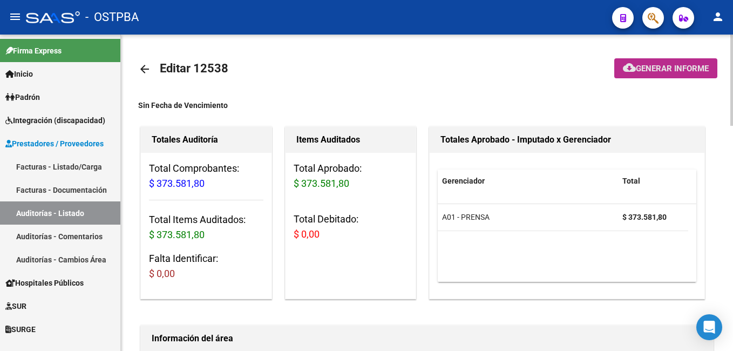
click at [679, 69] on span "Generar informe" at bounding box center [672, 69] width 73 height 10
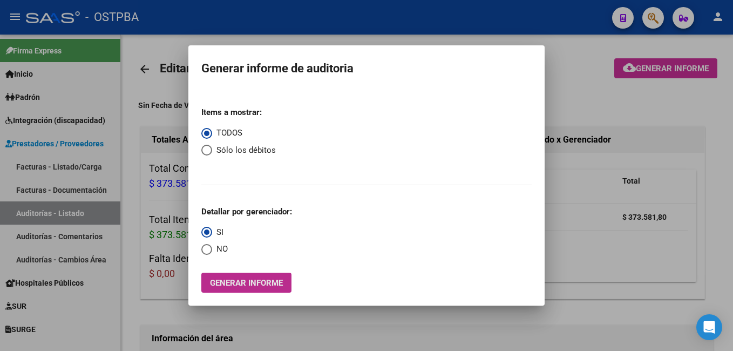
click at [269, 284] on span "Generar informe" at bounding box center [246, 283] width 73 height 10
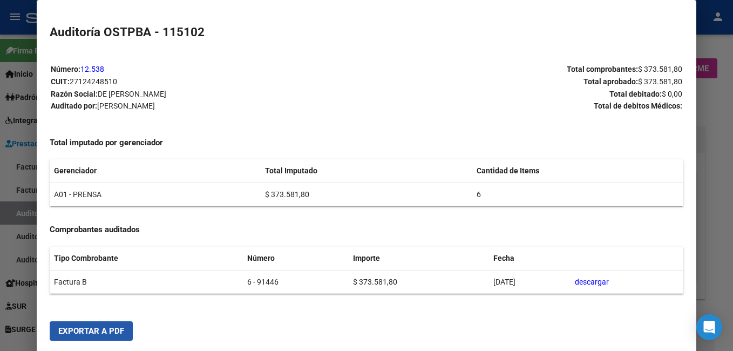
click at [118, 331] on span "Exportar a PDF" at bounding box center [91, 331] width 66 height 10
click at [726, 159] on div at bounding box center [366, 175] width 733 height 351
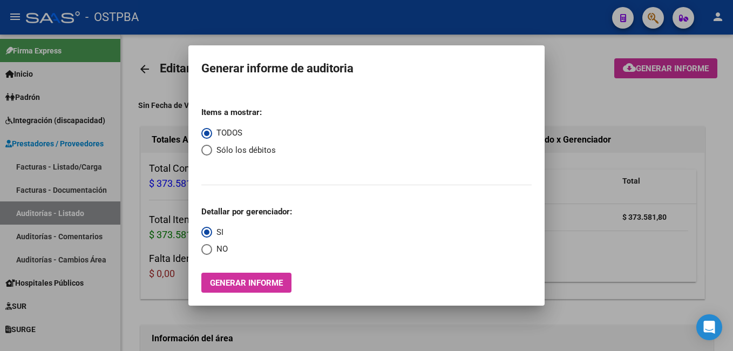
click at [368, 22] on div at bounding box center [366, 175] width 733 height 351
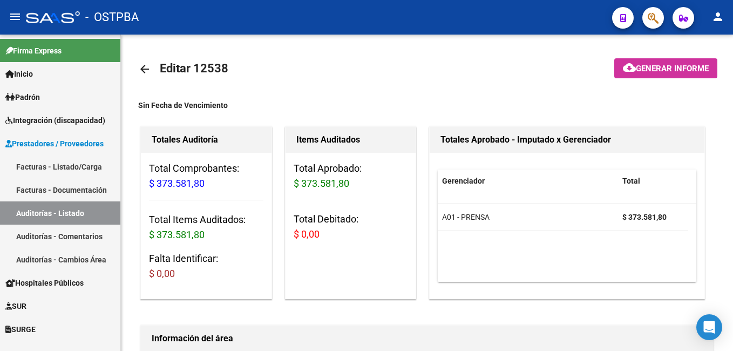
click at [40, 97] on span "Padrón" at bounding box center [22, 97] width 35 height 12
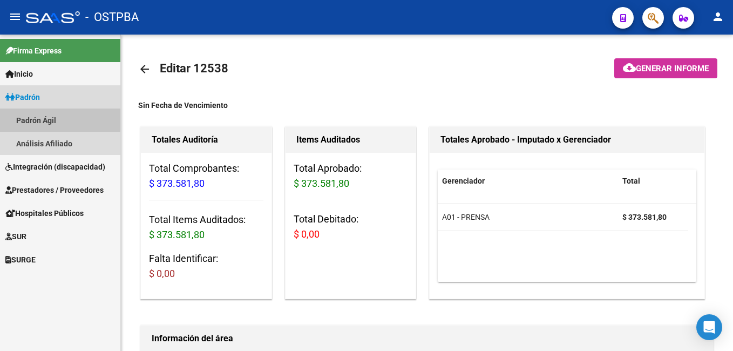
click at [53, 119] on link "Padrón Ágil" at bounding box center [60, 120] width 120 height 23
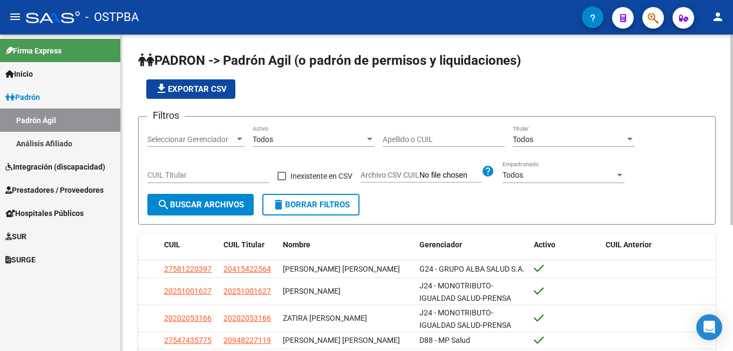
drag, startPoint x: 423, startPoint y: 135, endPoint x: 421, endPoint y: 128, distance: 7.3
click at [421, 128] on div "Apellido o CUIL" at bounding box center [444, 136] width 122 height 22
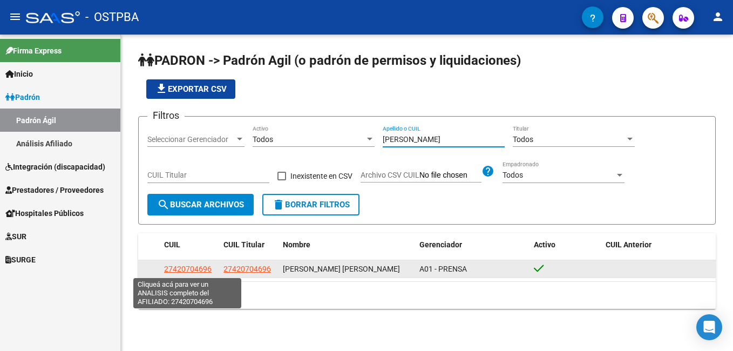
type input "[PERSON_NAME]"
click at [198, 267] on span "27420704696" at bounding box center [188, 269] width 48 height 9
type textarea "27420704696"
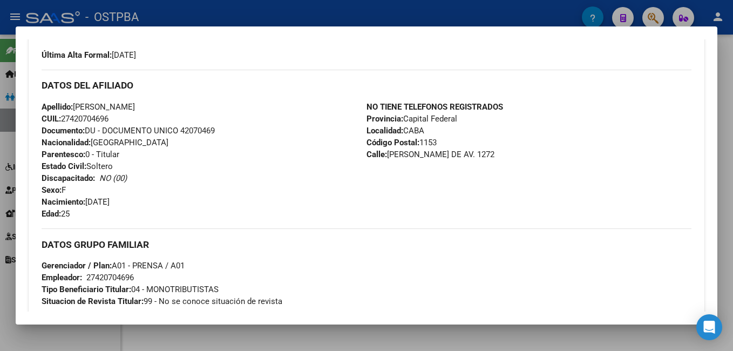
scroll to position [324, 0]
